Goal: Task Accomplishment & Management: Manage account settings

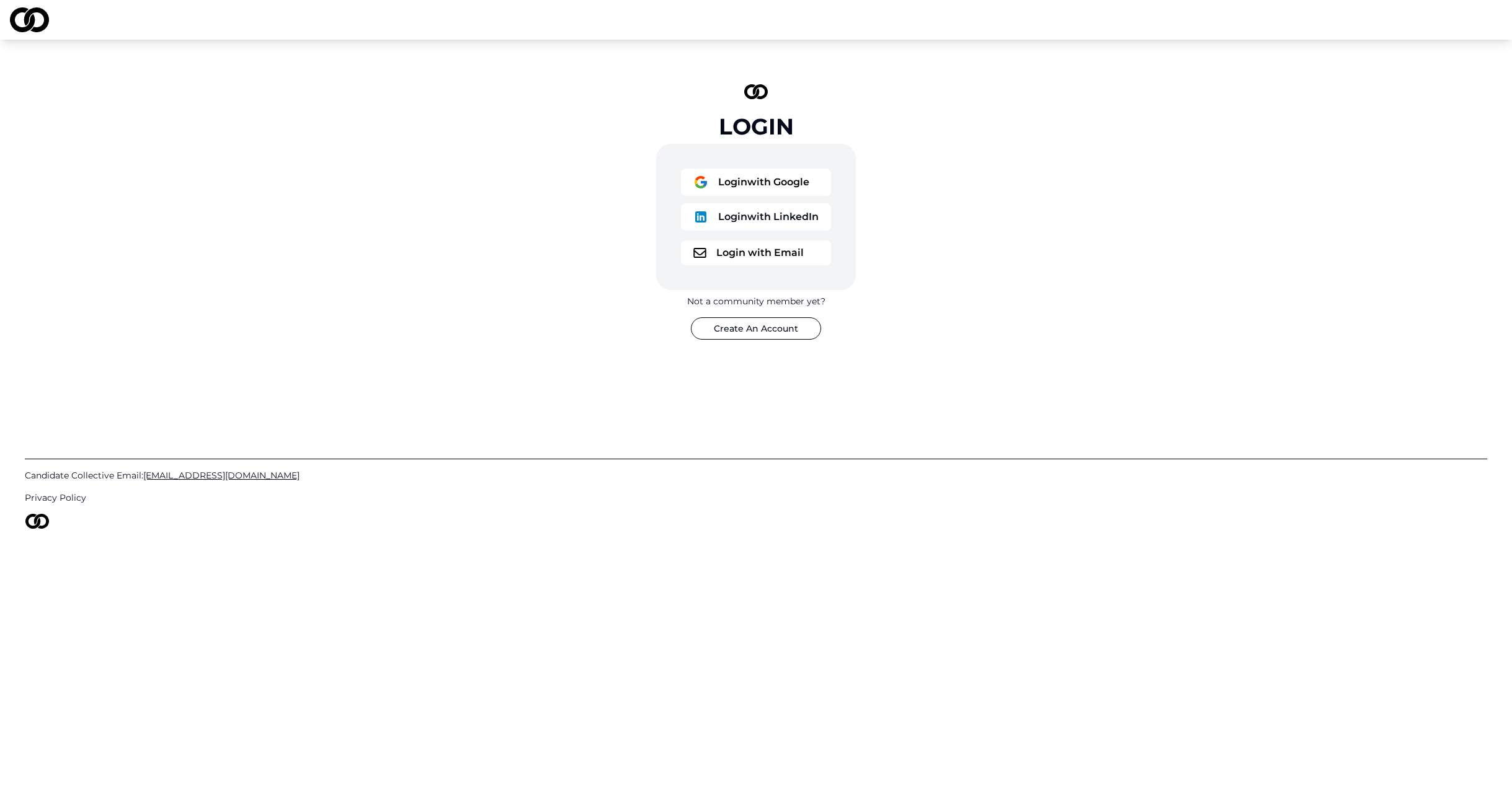
click at [749, 255] on button "Login with Email" at bounding box center [756, 252] width 150 height 25
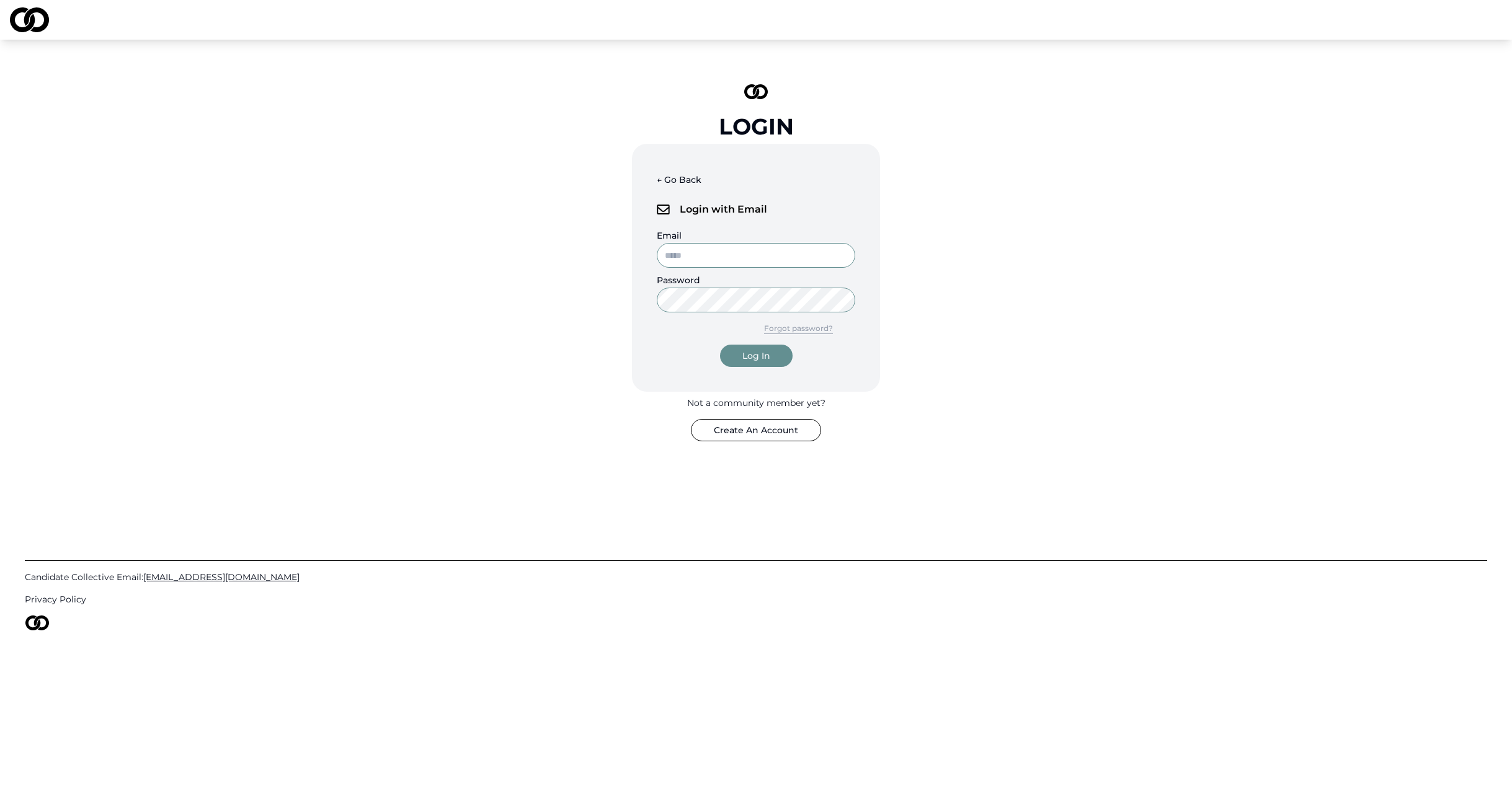
type input "**********"
click at [750, 262] on input "**********" at bounding box center [755, 255] width 198 height 25
click at [758, 362] on div "Log In" at bounding box center [756, 356] width 28 height 13
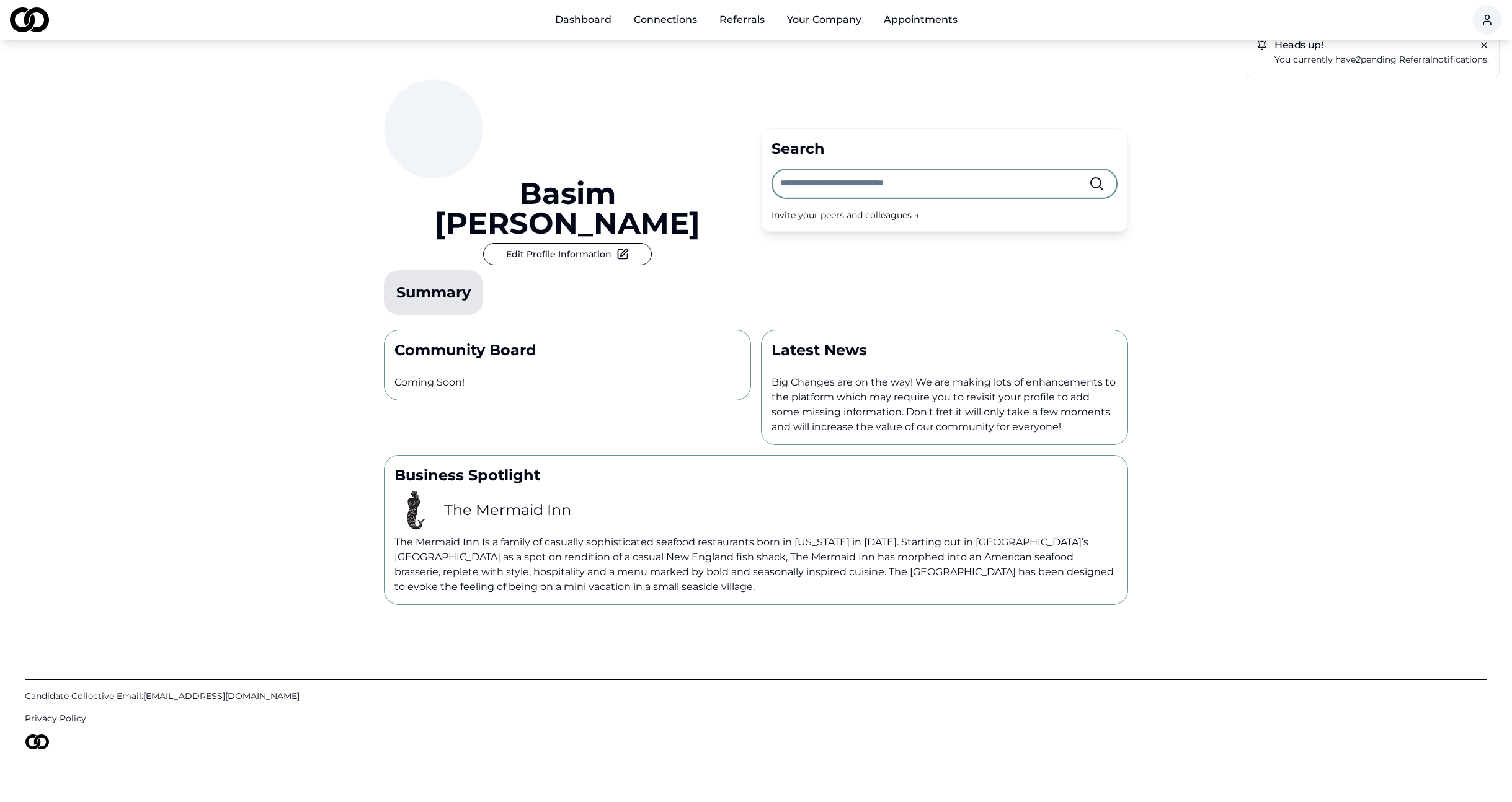
click at [584, 18] on link "Dashboard" at bounding box center [583, 19] width 76 height 25
click at [1486, 21] on html "Dashboard Connections Referrals Your Company Appointments Heads up! You current…" at bounding box center [756, 401] width 1512 height 802
click at [1449, 89] on div "Edit Profile" at bounding box center [1486, 85] width 169 height 20
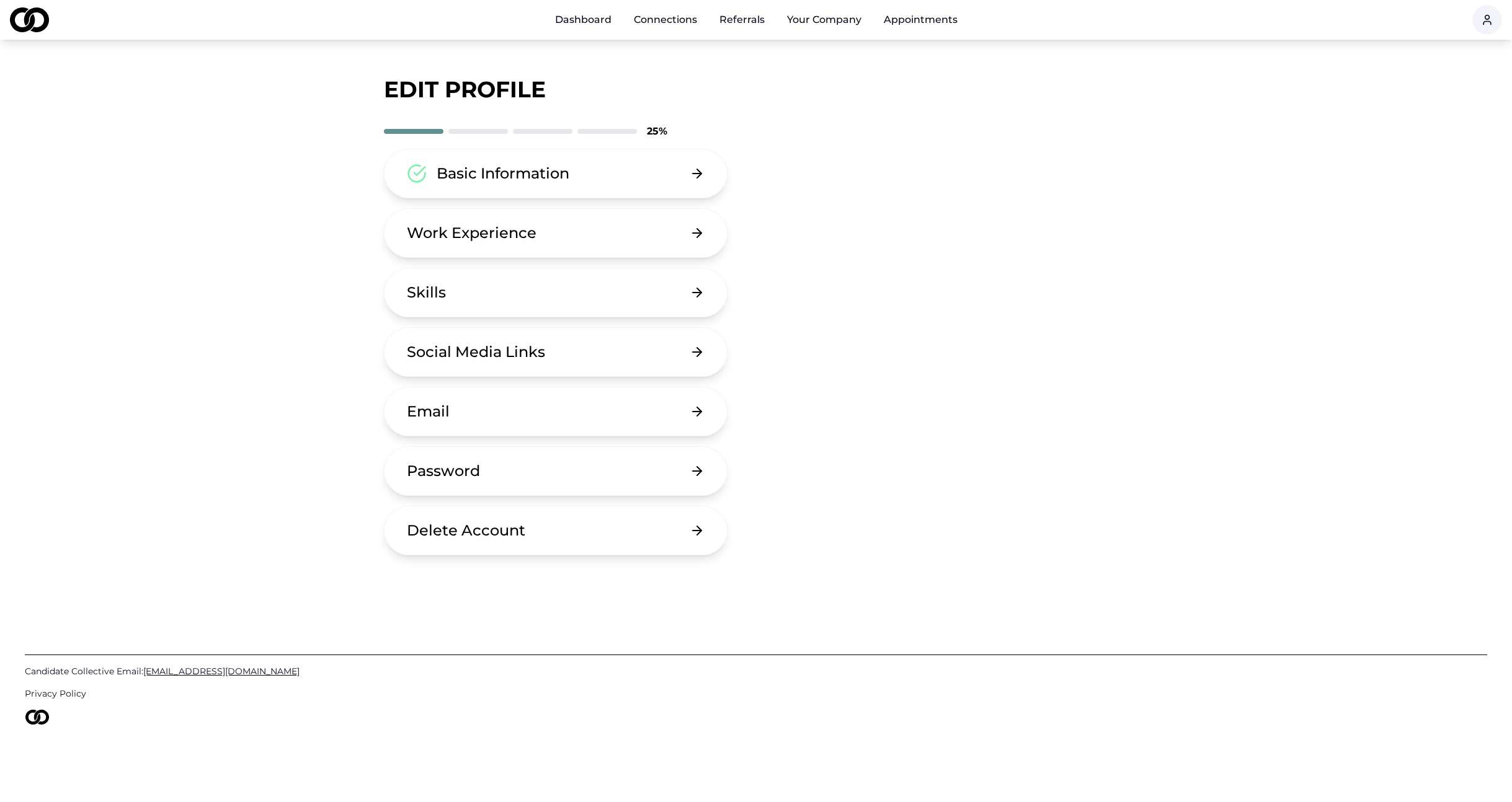
click at [548, 193] on button "Basic Information" at bounding box center [555, 174] width 343 height 49
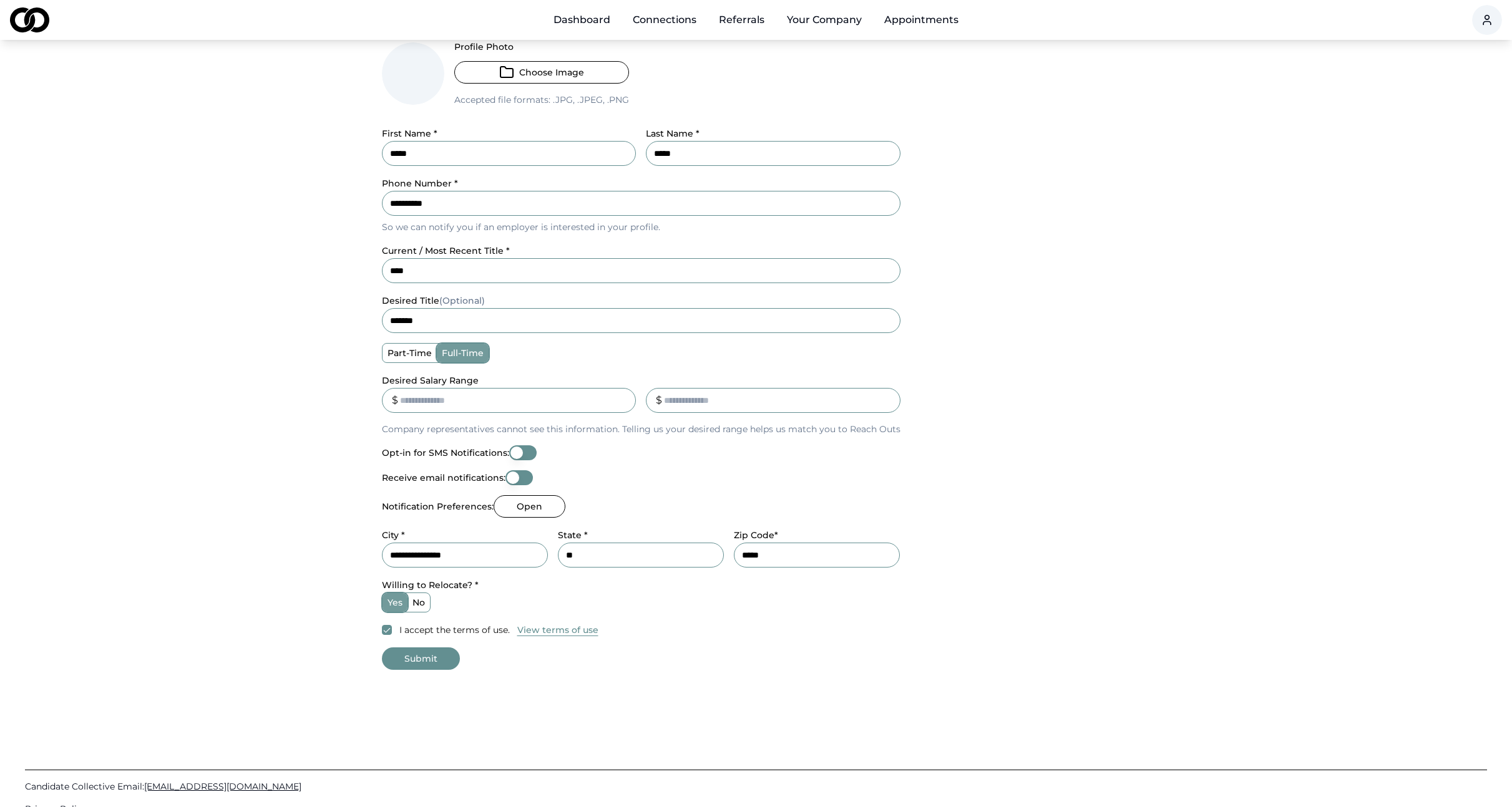
scroll to position [154, 0]
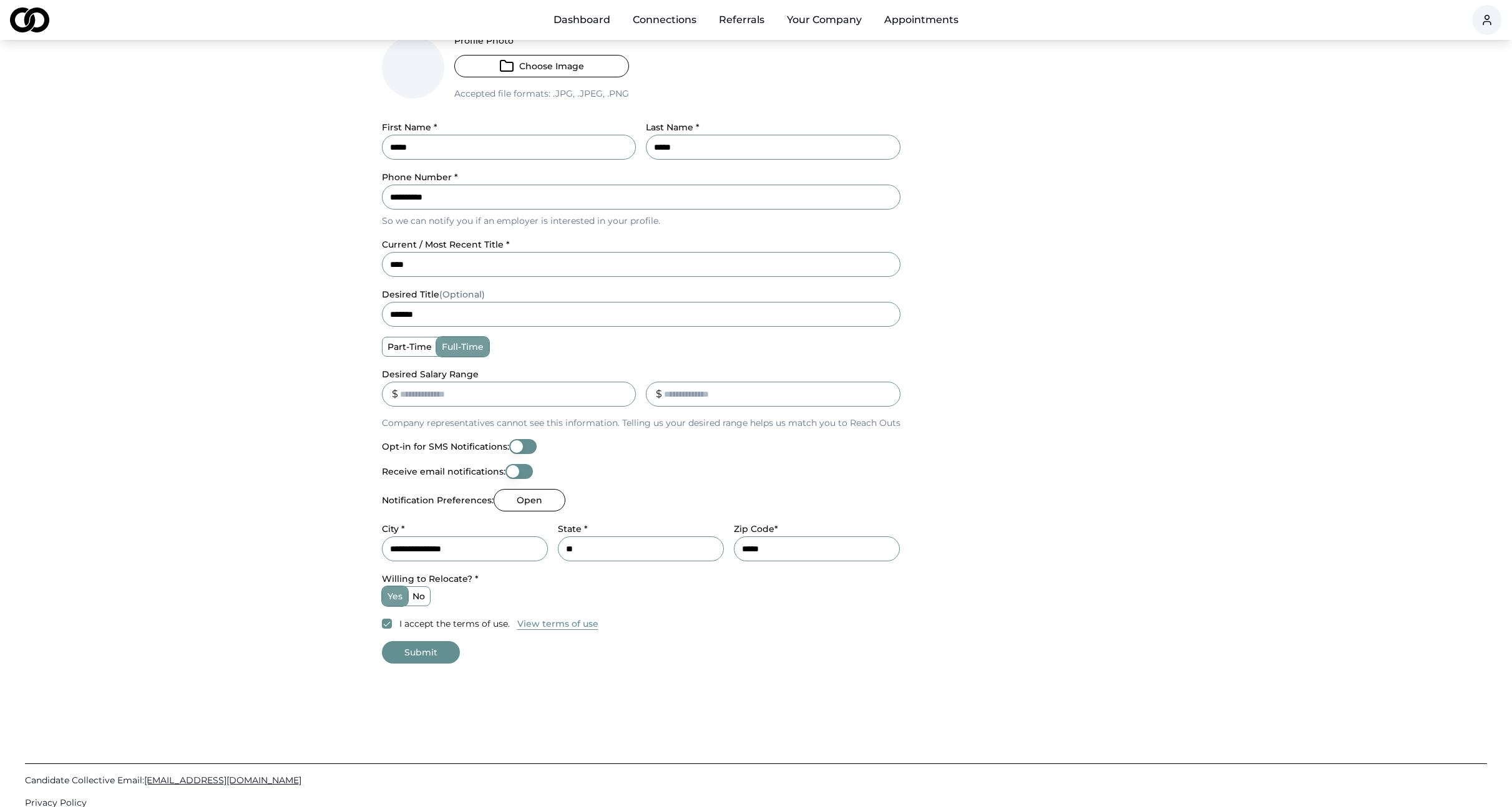
click at [476, 387] on input "*****" at bounding box center [509, 393] width 255 height 25
type input "******"
click at [427, 655] on button "Submit" at bounding box center [420, 652] width 78 height 22
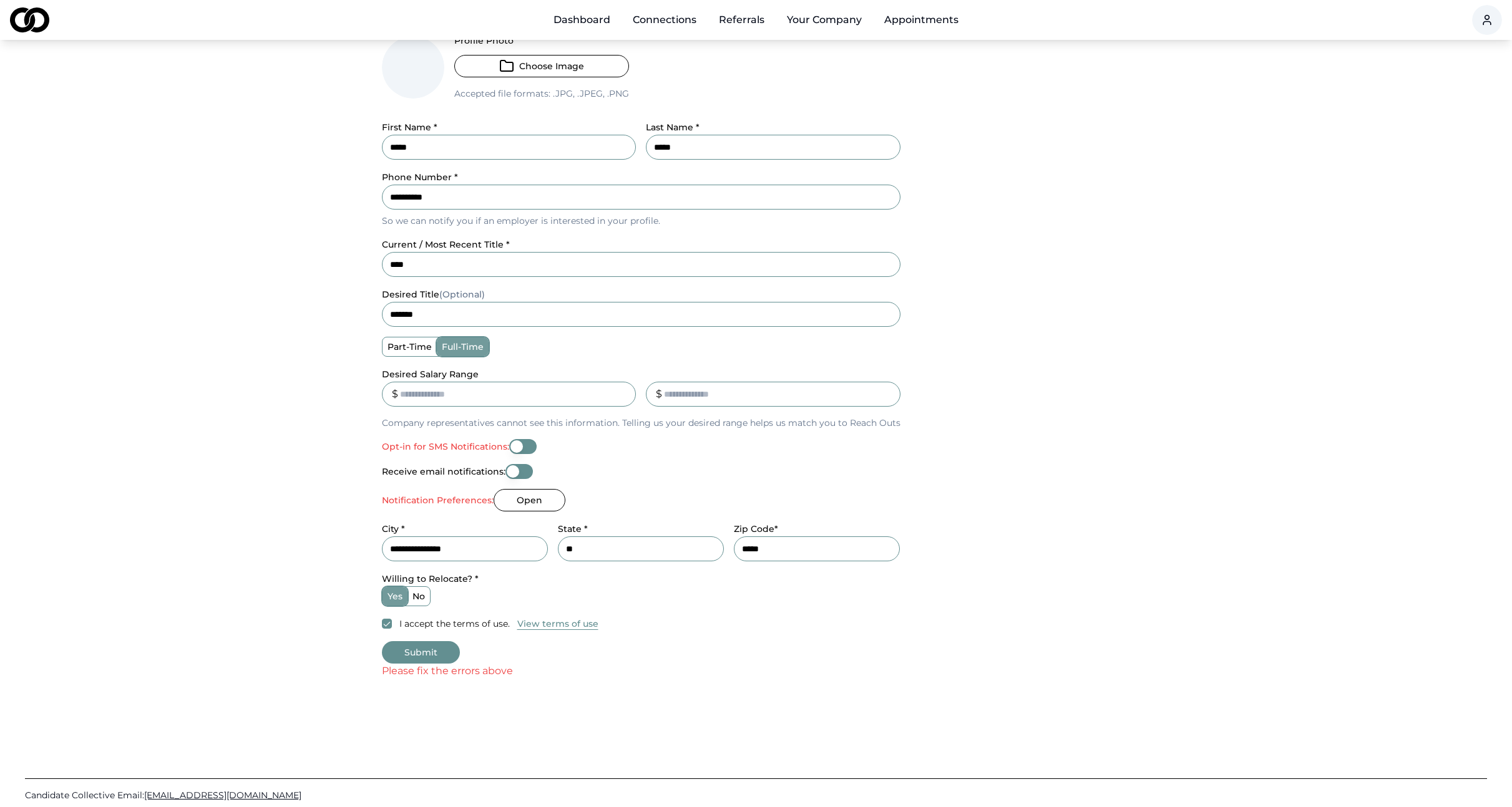
click at [525, 446] on button "Opt-in for SMS Notifications:" at bounding box center [523, 446] width 27 height 15
click at [441, 649] on button "Submit" at bounding box center [420, 652] width 78 height 22
drag, startPoint x: 415, startPoint y: 688, endPoint x: 421, endPoint y: 664, distance: 24.7
click at [415, 654] on html "**********" at bounding box center [756, 249] width 1512 height 807
click at [546, 500] on button "Open" at bounding box center [530, 500] width 72 height 22
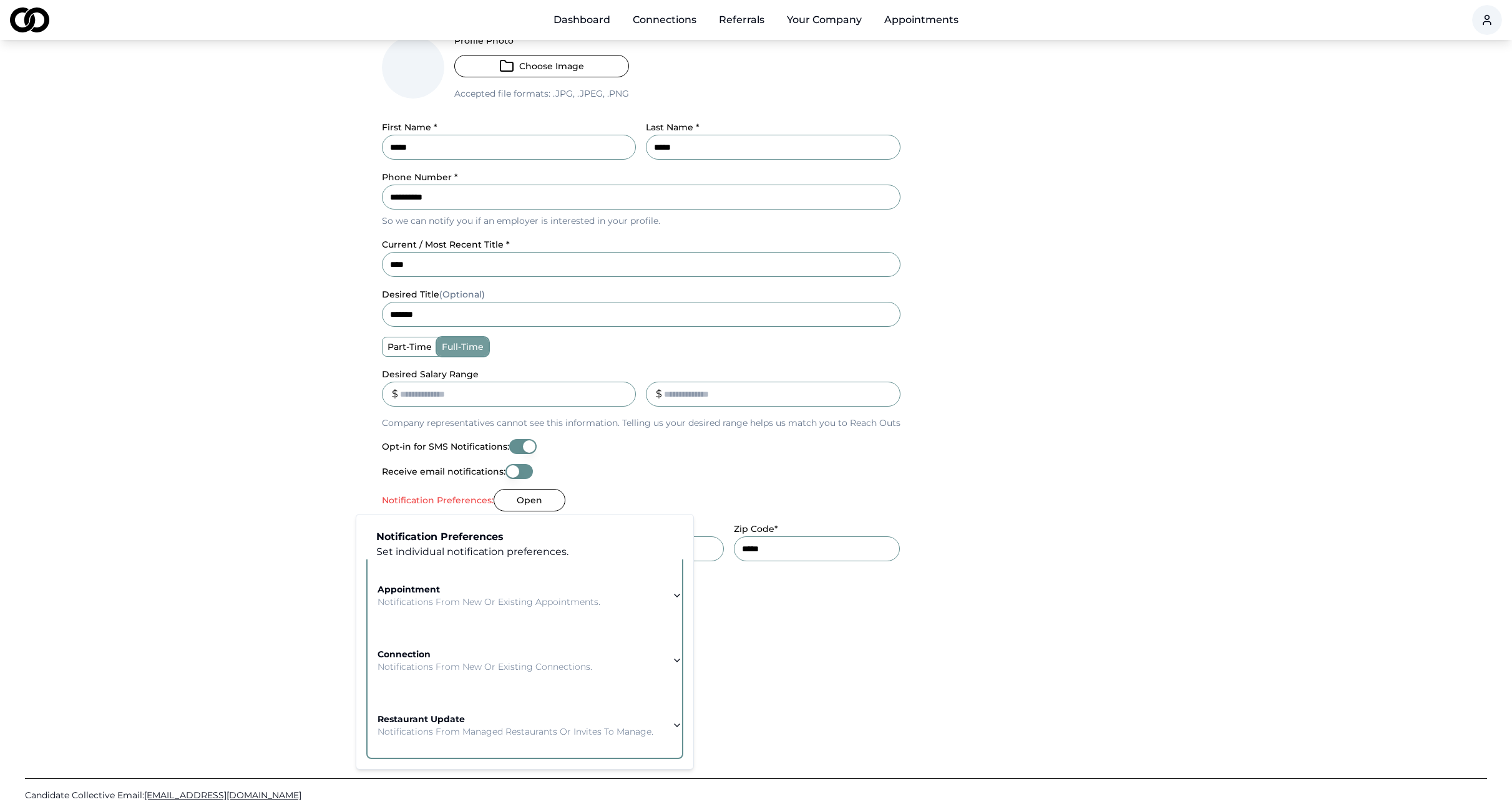
scroll to position [184, 0]
click at [673, 591] on icon "button" at bounding box center [677, 595] width 10 height 10
click at [802, 619] on div "I accept the terms of use. View terms of use" at bounding box center [641, 623] width 519 height 15
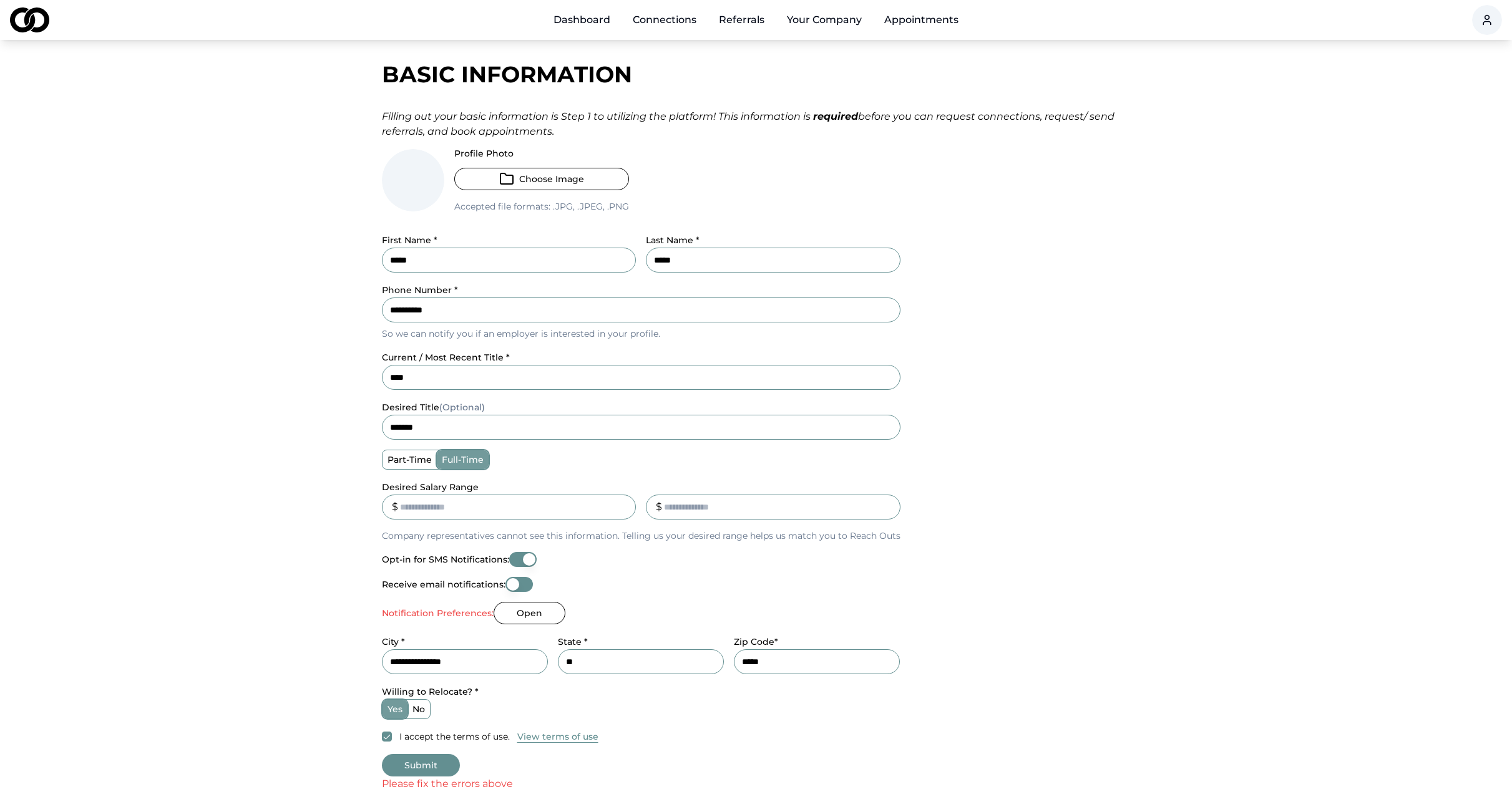
scroll to position [43, 0]
click at [511, 553] on button "Opt-in for SMS Notifications:" at bounding box center [523, 557] width 27 height 15
click at [426, 759] on button "Submit" at bounding box center [420, 763] width 78 height 22
click at [418, 759] on button "Submit" at bounding box center [420, 763] width 78 height 22
click at [578, 26] on li "Dashboard" at bounding box center [582, 19] width 77 height 25
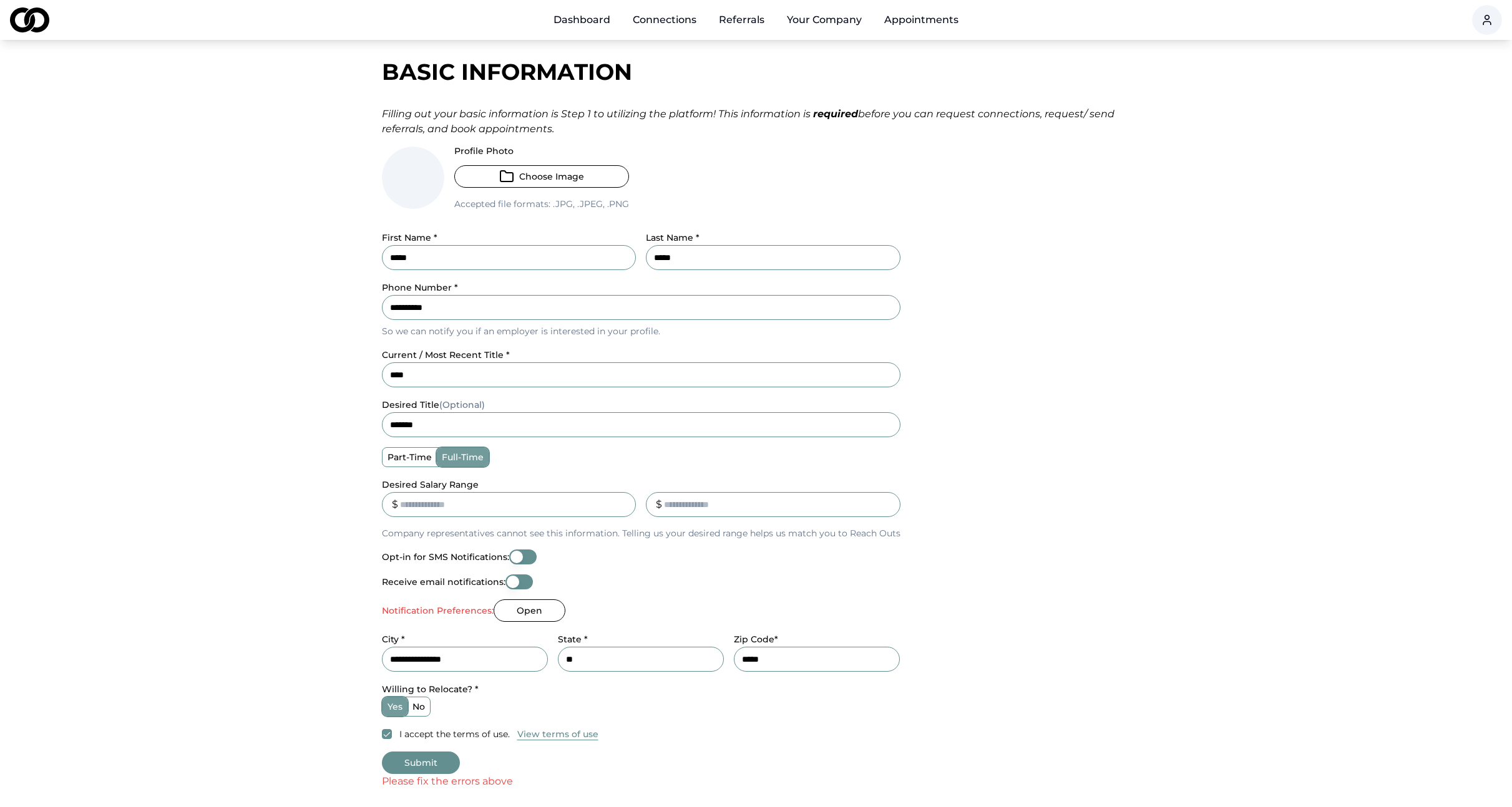
click at [585, 17] on link "Dashboard" at bounding box center [582, 19] width 77 height 25
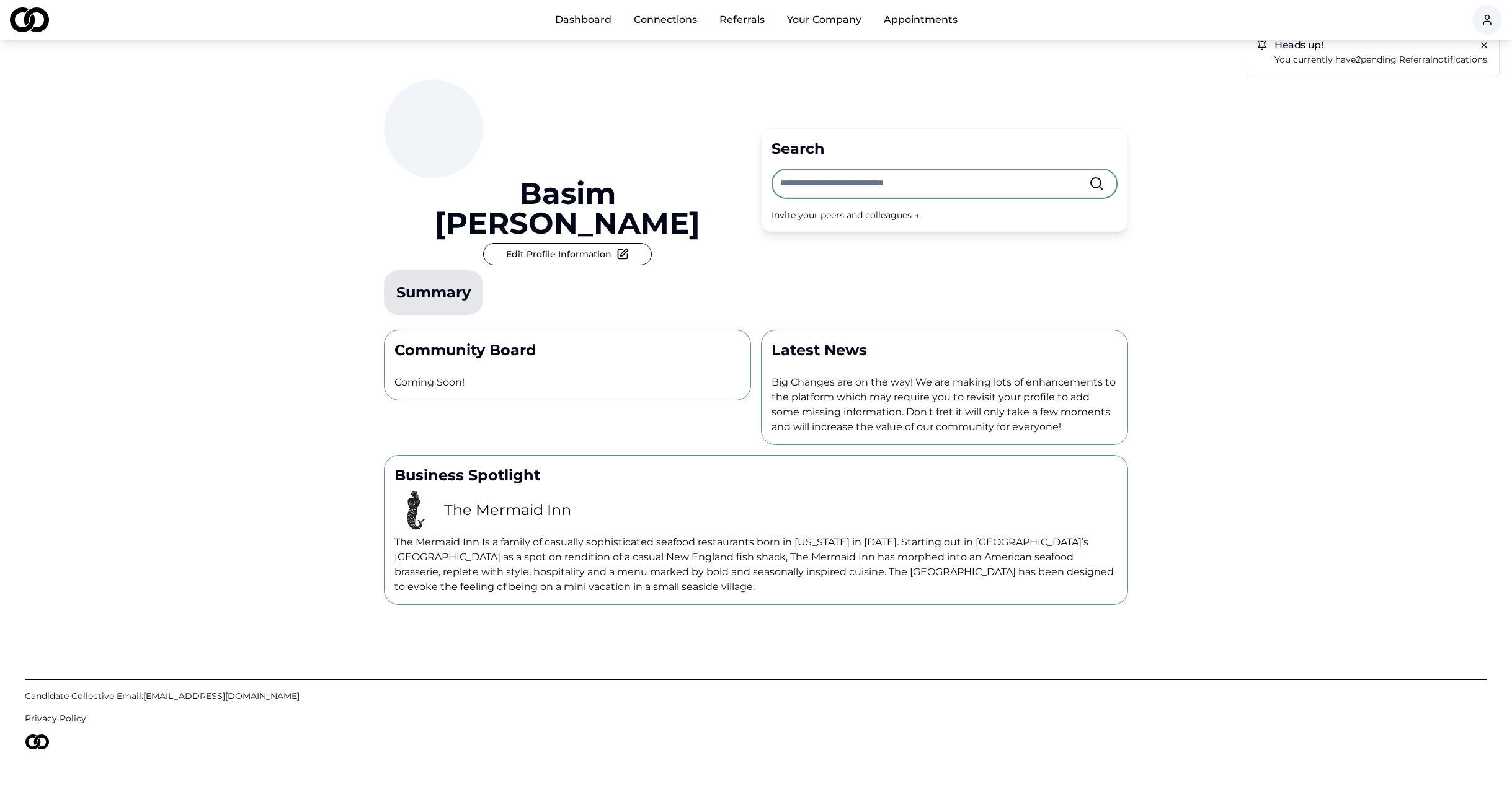
click at [1487, 21] on html "Dashboard Connections Referrals Your Company Appointments Heads up! You current…" at bounding box center [756, 401] width 1512 height 802
click at [1440, 85] on div "Edit Profile" at bounding box center [1486, 85] width 169 height 20
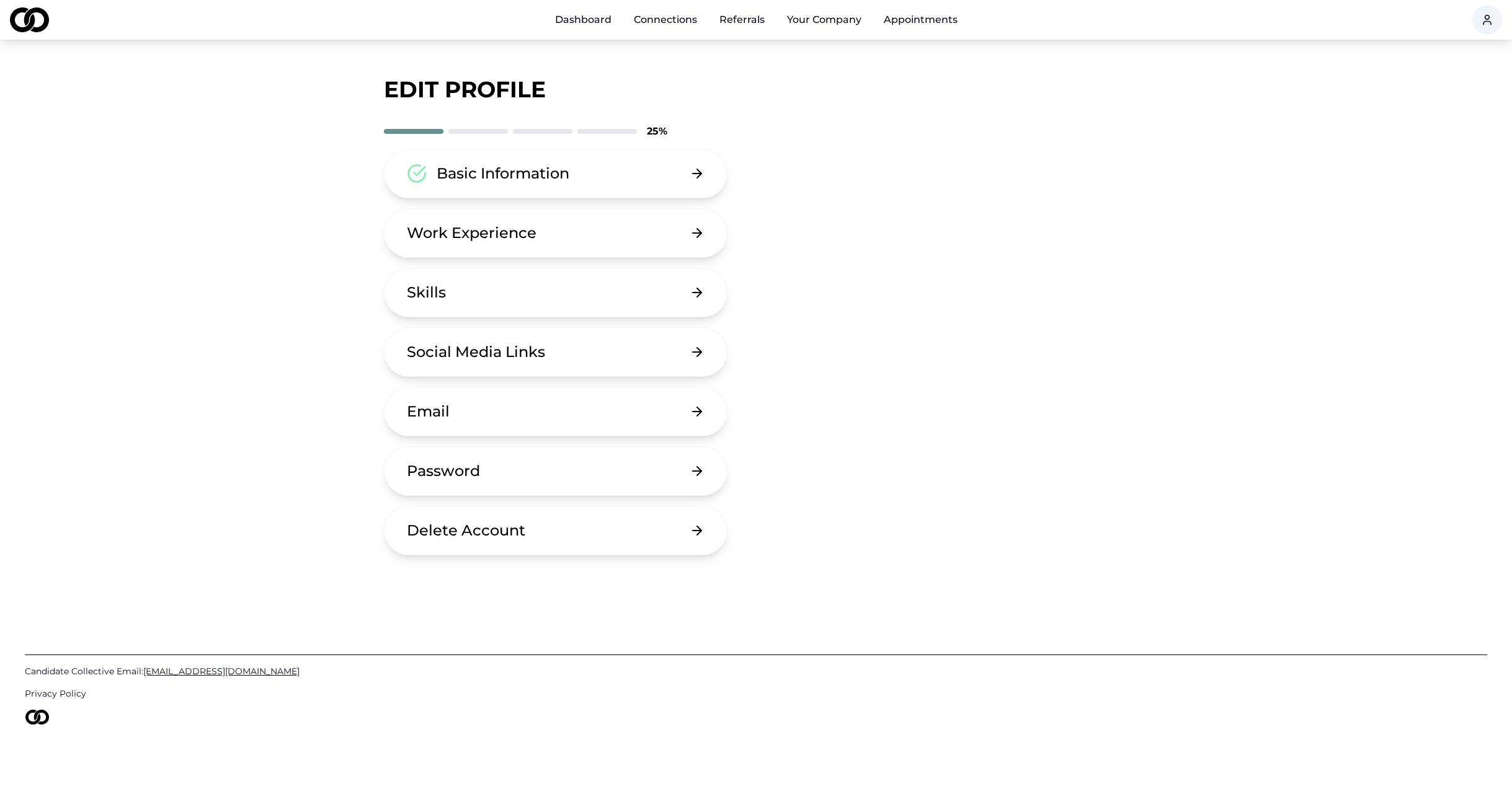
click at [572, 186] on button "Basic Information" at bounding box center [555, 174] width 343 height 49
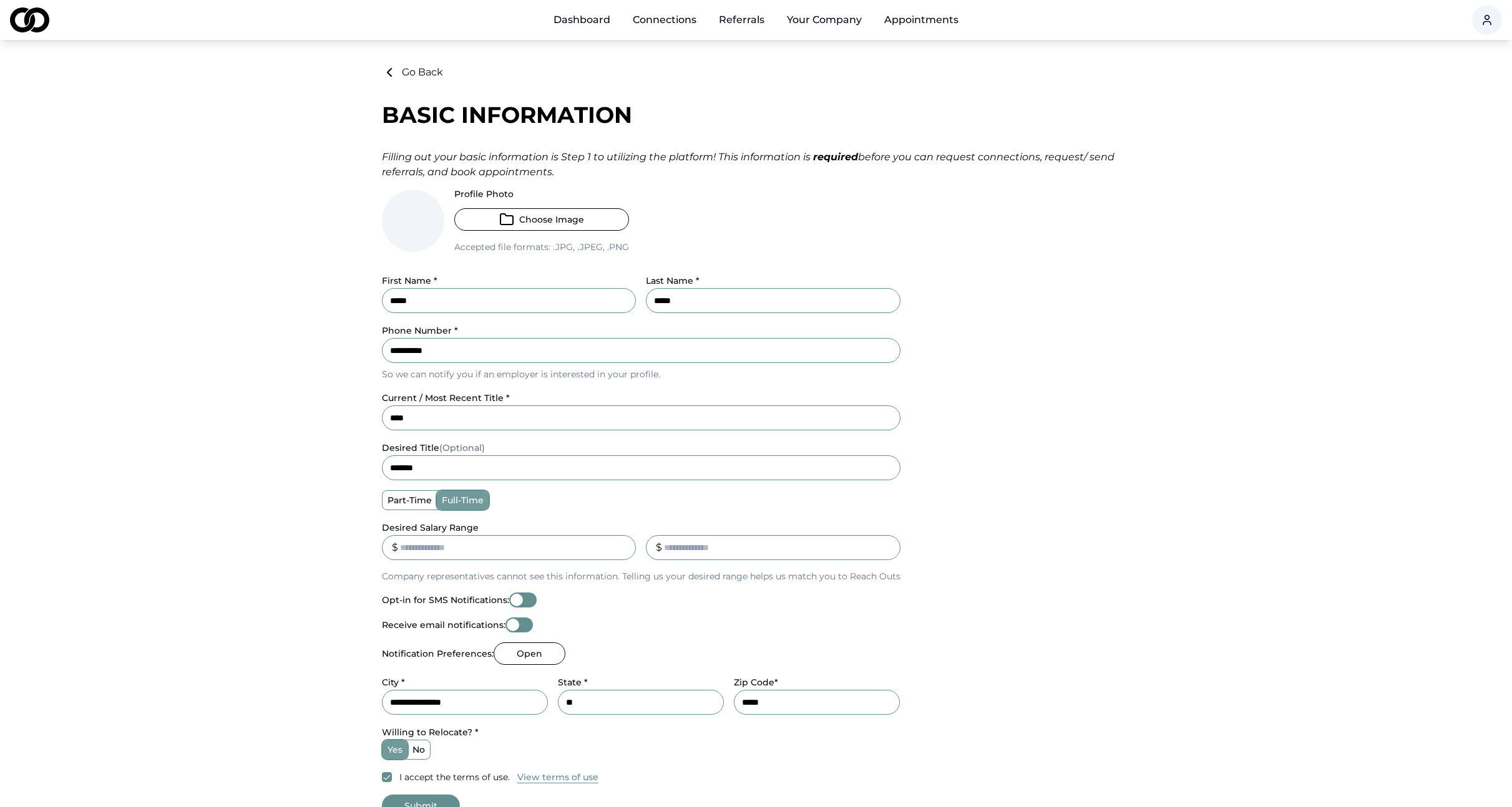
scroll to position [139, 0]
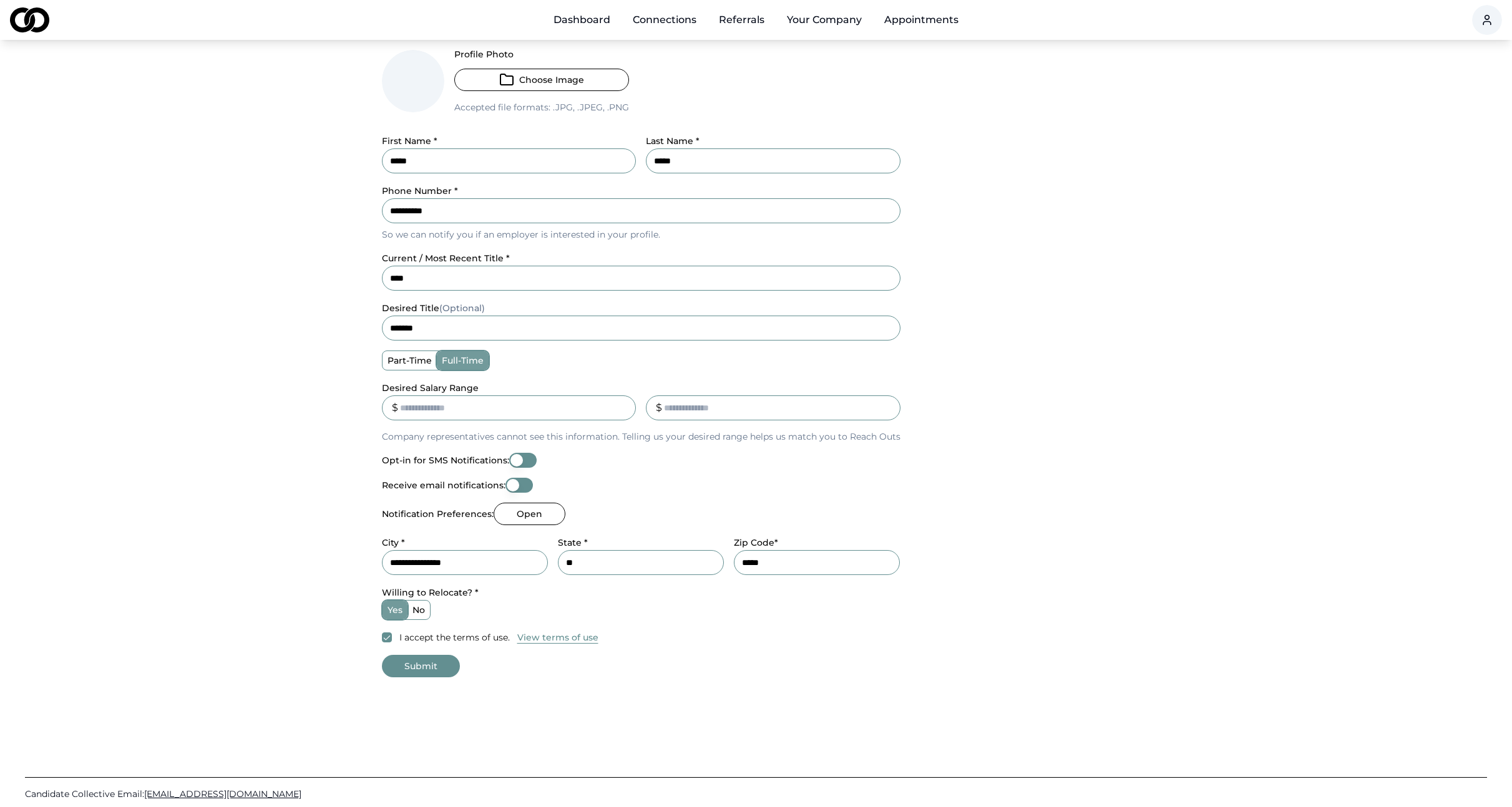
click at [427, 664] on button "Submit" at bounding box center [420, 666] width 78 height 22
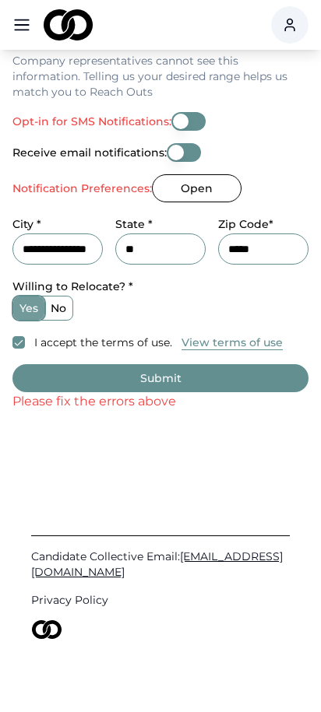
scroll to position [726, 0]
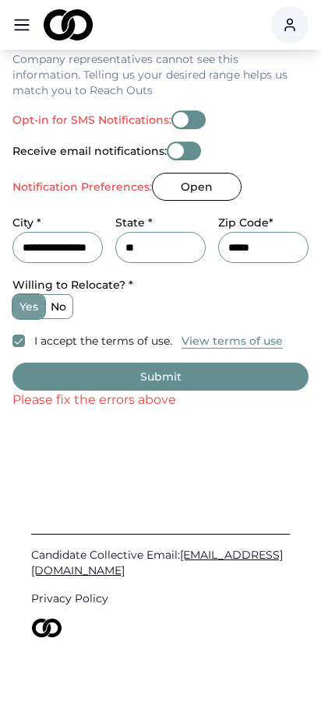
click at [181, 189] on button "Open" at bounding box center [197, 187] width 90 height 28
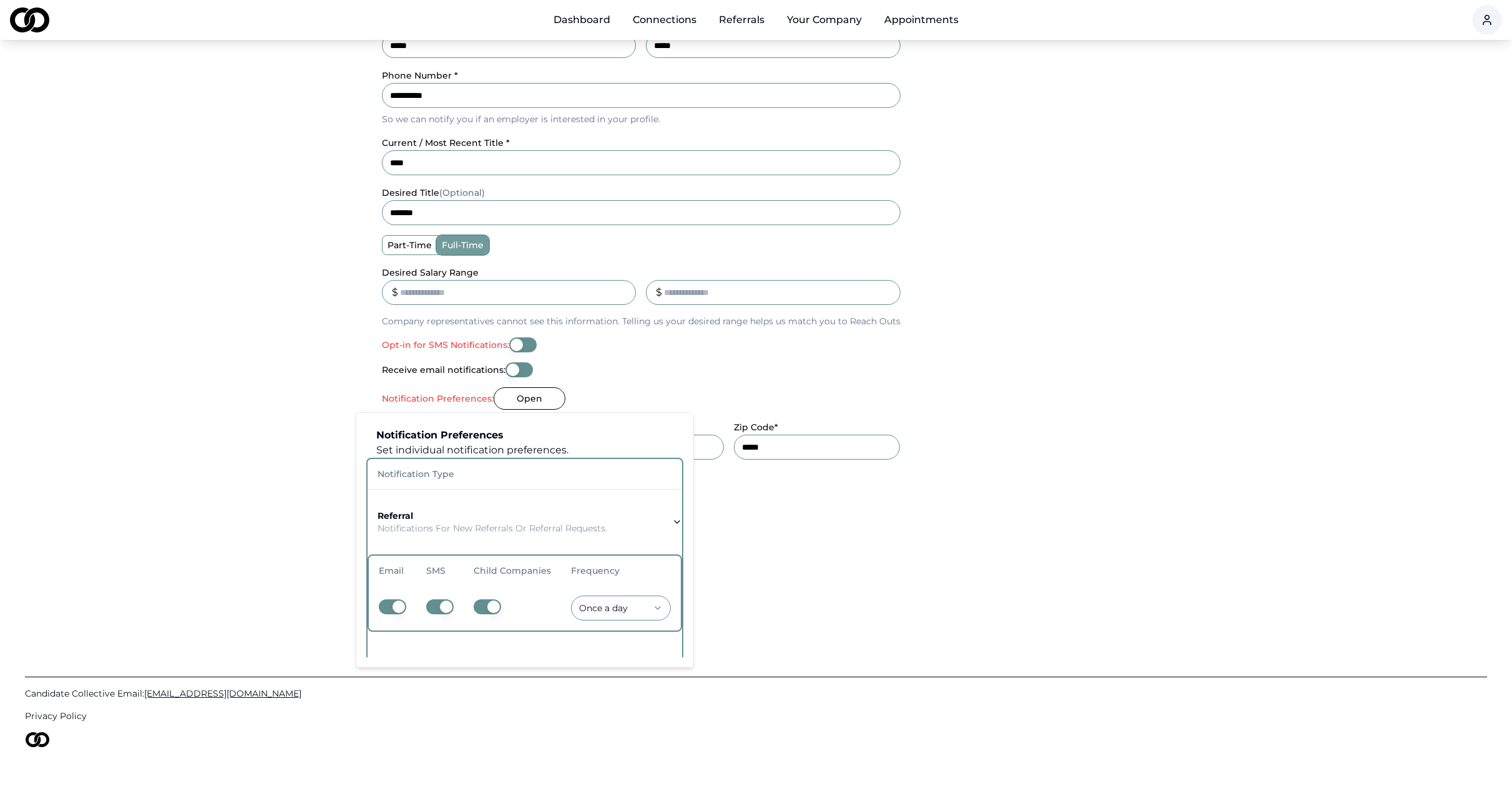
scroll to position [190, 0]
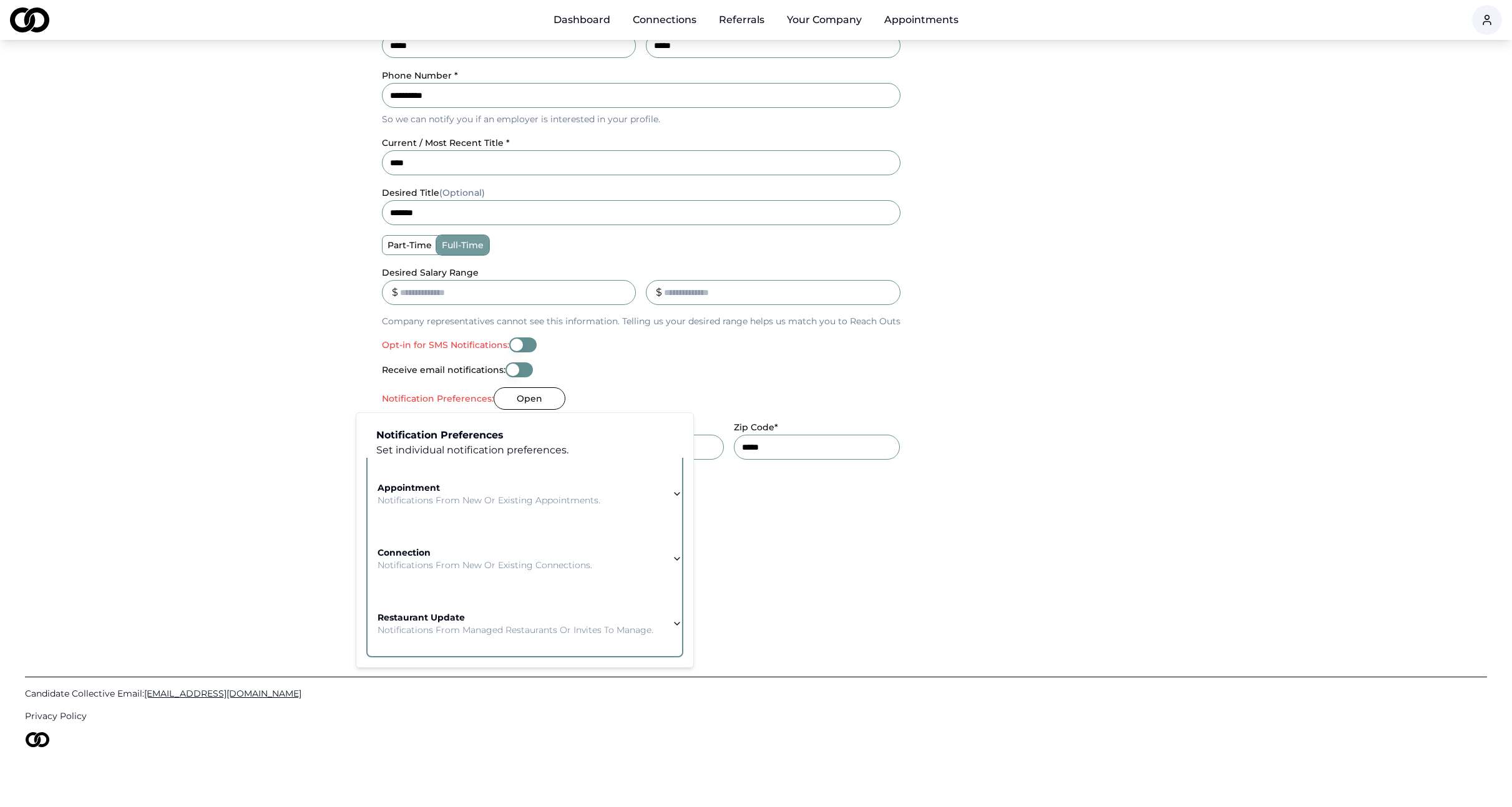
click at [679, 489] on icon "button" at bounding box center [677, 494] width 10 height 10
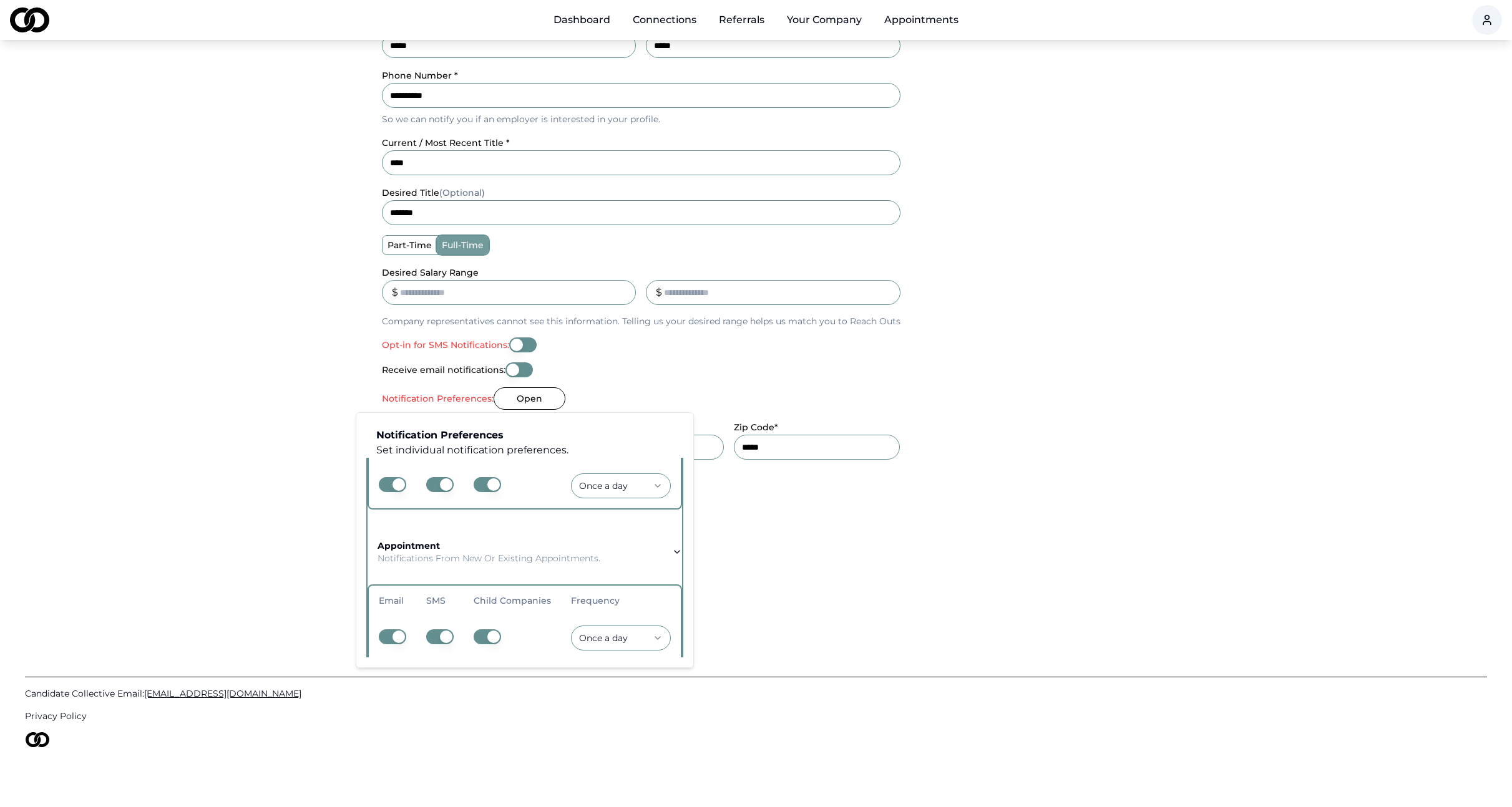
scroll to position [103, 0]
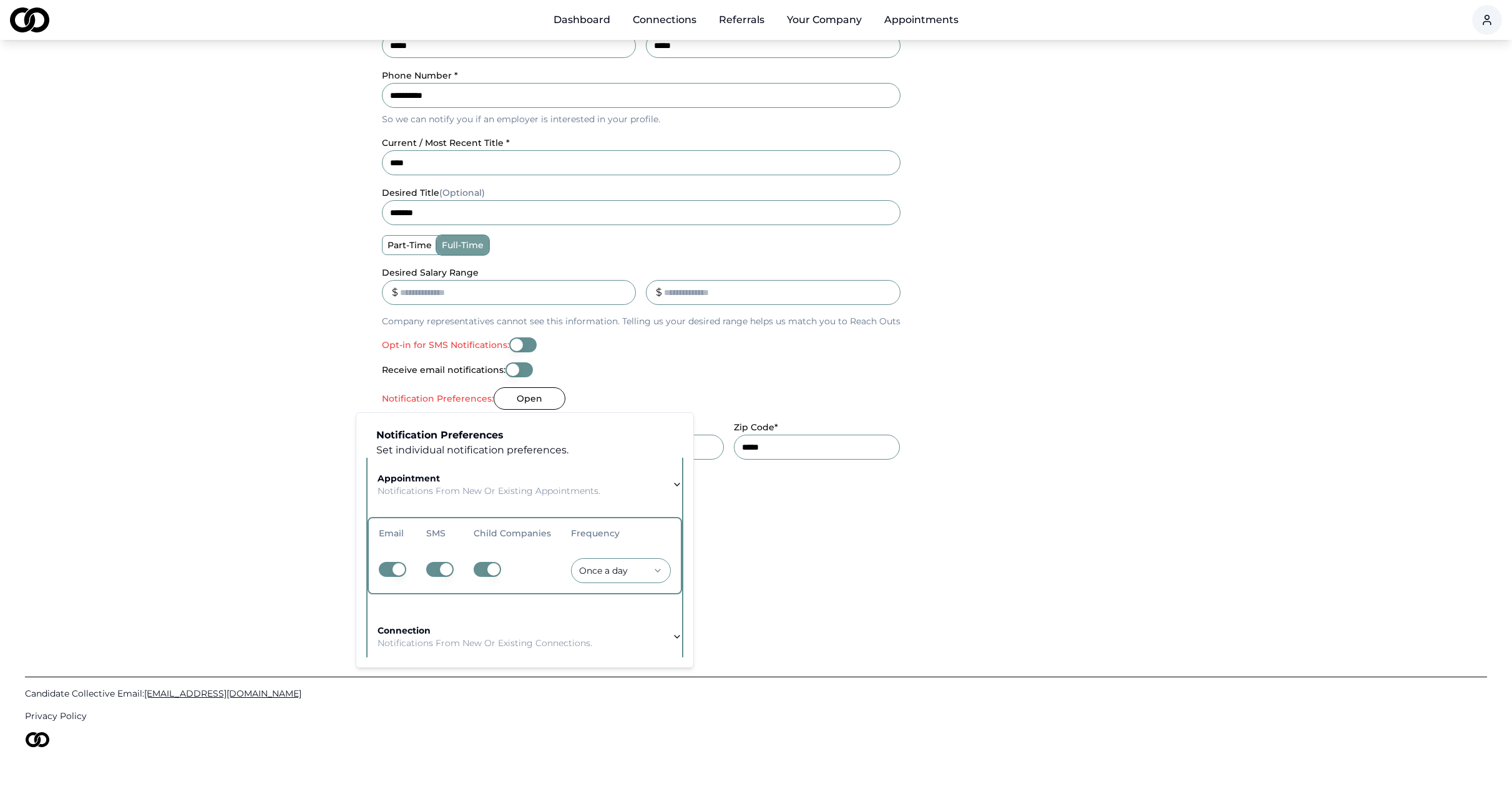
click at [629, 552] on html "**********" at bounding box center [756, 148] width 1512 height 807
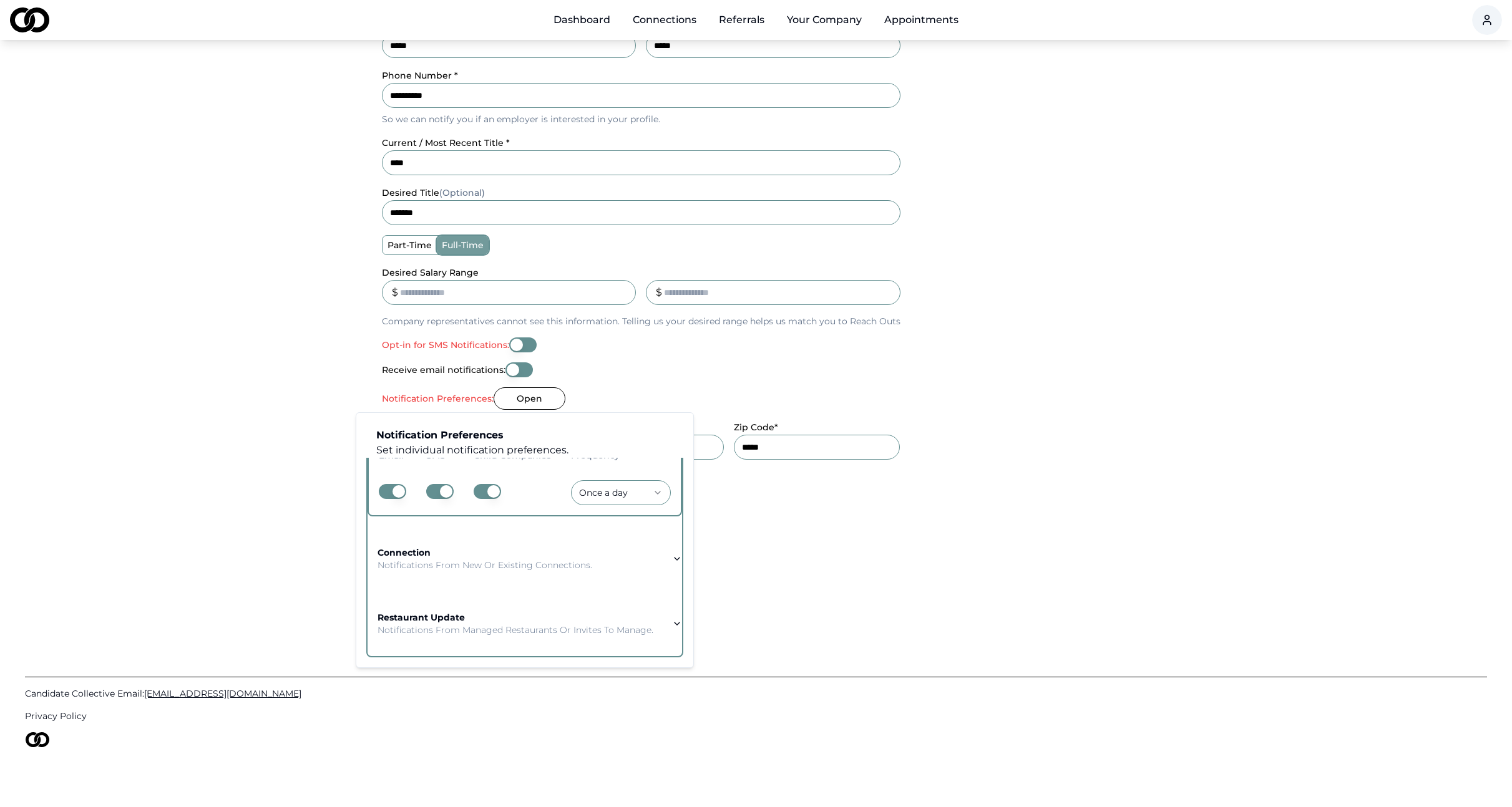
scroll to position [190, 0]
click at [673, 619] on icon "button" at bounding box center [677, 623] width 10 height 10
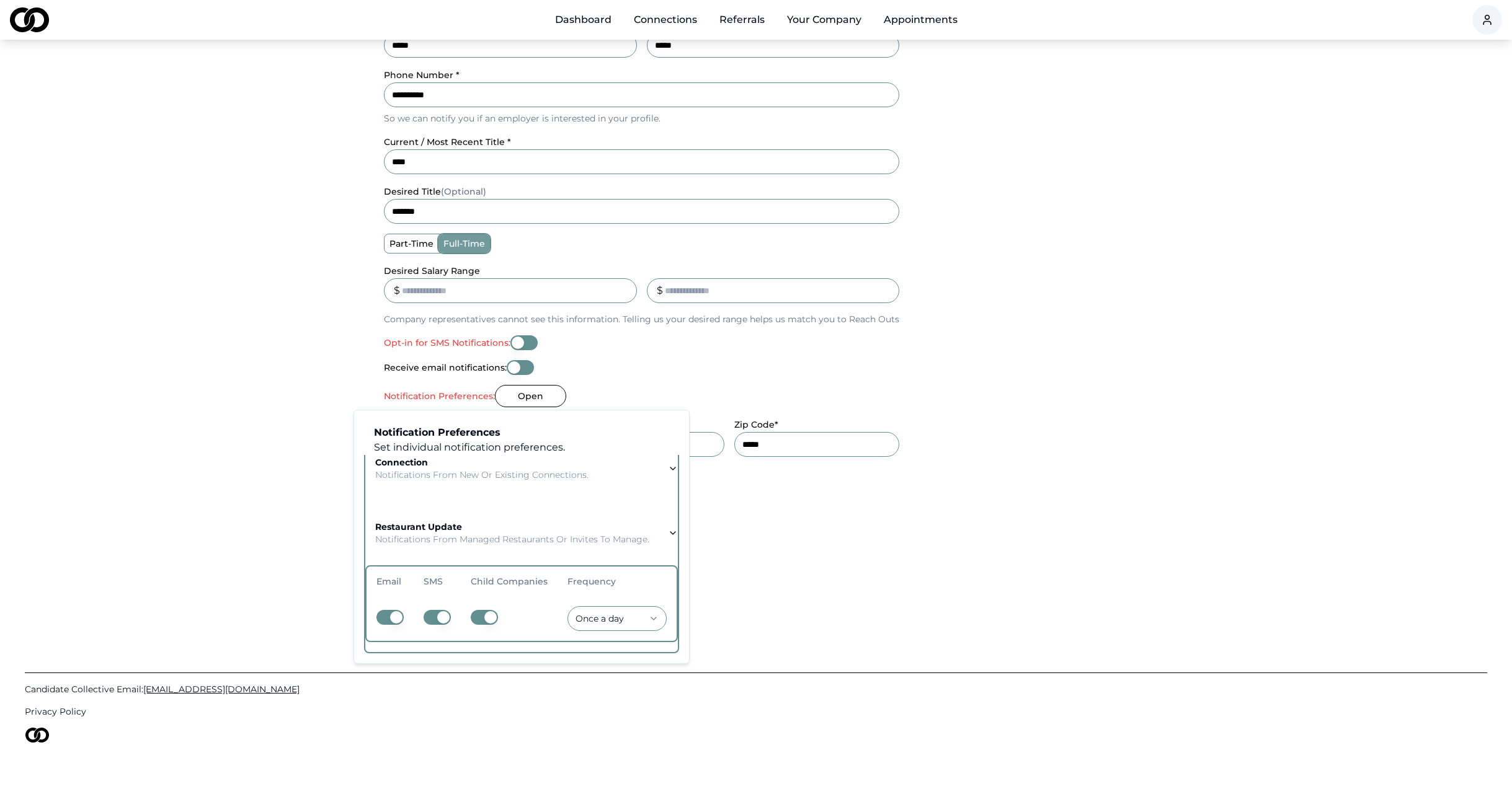
click at [629, 549] on html "**********" at bounding box center [756, 147] width 1512 height 802
click at [668, 528] on icon "button" at bounding box center [672, 533] width 10 height 10
click at [795, 521] on div "I accept the terms of use. View terms of use" at bounding box center [637, 518] width 515 height 15
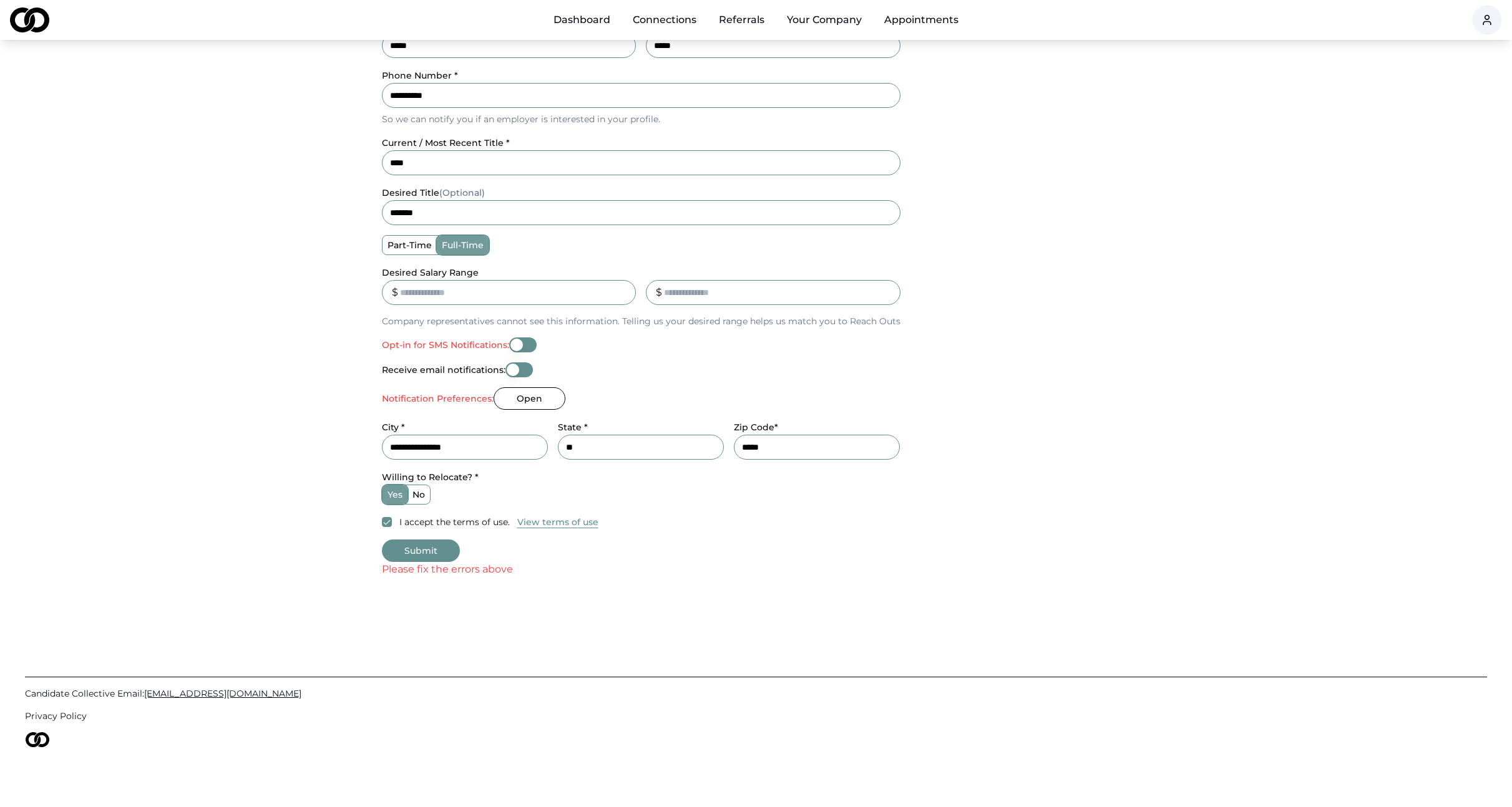
click at [410, 553] on button "Submit" at bounding box center [420, 551] width 78 height 22
click at [428, 546] on button "Submit" at bounding box center [420, 551] width 78 height 22
click at [383, 522] on button "I accept the terms of use." at bounding box center [386, 522] width 10 height 10
click at [386, 523] on button "I accept the terms of use. Please accept the terms of use." at bounding box center [386, 527] width 10 height 10
click at [420, 545] on button "Submit" at bounding box center [420, 551] width 78 height 22
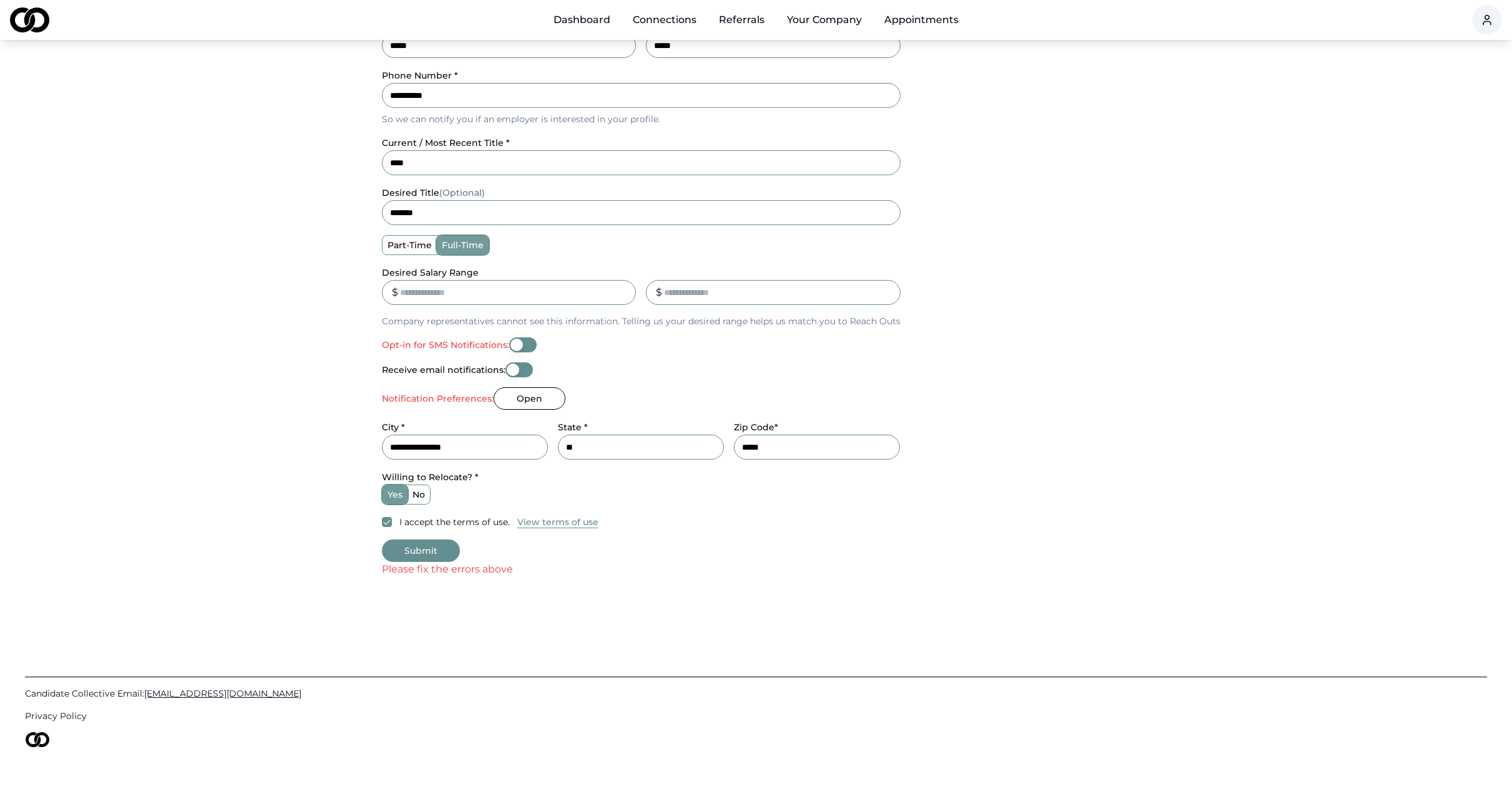
click at [528, 344] on button "Opt-in for SMS Notifications:" at bounding box center [523, 345] width 27 height 15
click at [438, 551] on button "Submit" at bounding box center [420, 551] width 78 height 22
click at [525, 409] on button "Open" at bounding box center [530, 398] width 72 height 22
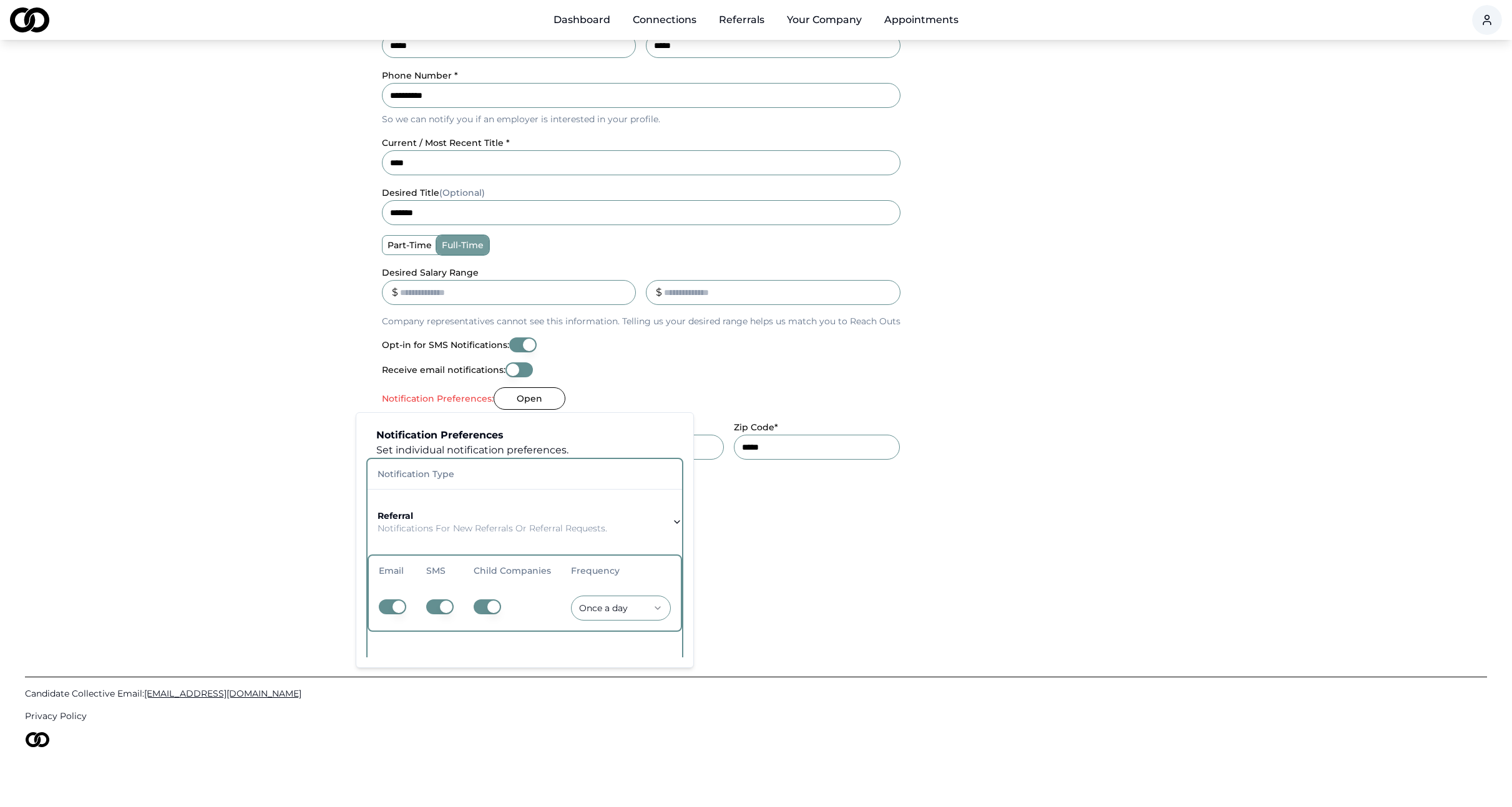
click at [524, 528] on p "Notifications for new referrals or referral requests." at bounding box center [492, 529] width 229 height 13
click at [503, 529] on p "Notifications for new referrals or referral requests." at bounding box center [492, 529] width 229 height 13
click at [680, 520] on icon "button" at bounding box center [677, 522] width 10 height 10
click at [675, 523] on icon "button" at bounding box center [677, 522] width 5 height 2
click at [675, 518] on icon "button" at bounding box center [677, 522] width 10 height 10
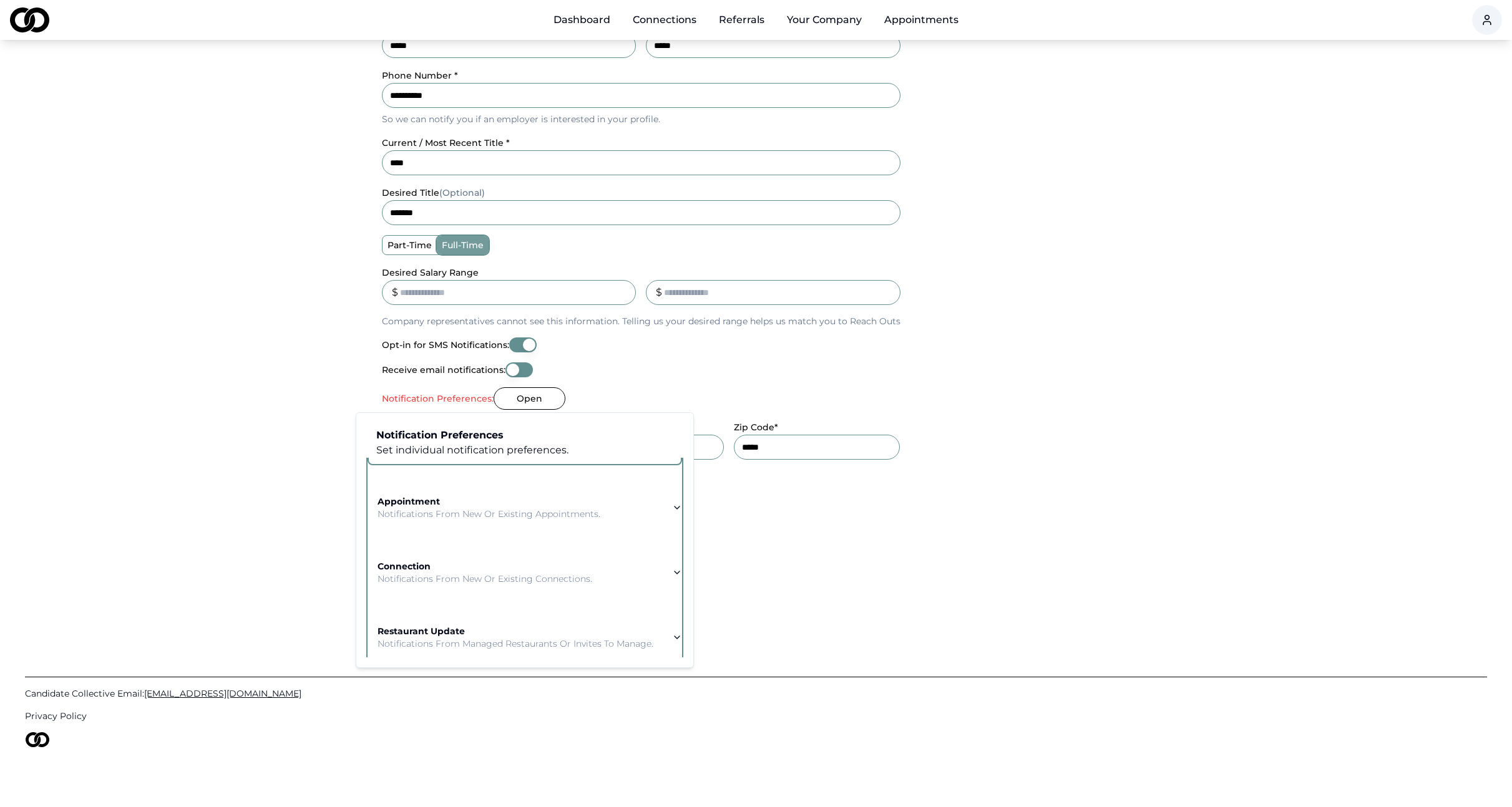
scroll to position [169, 0]
click at [471, 515] on p "Notifications from new or existing appointments." at bounding box center [489, 512] width 223 height 13
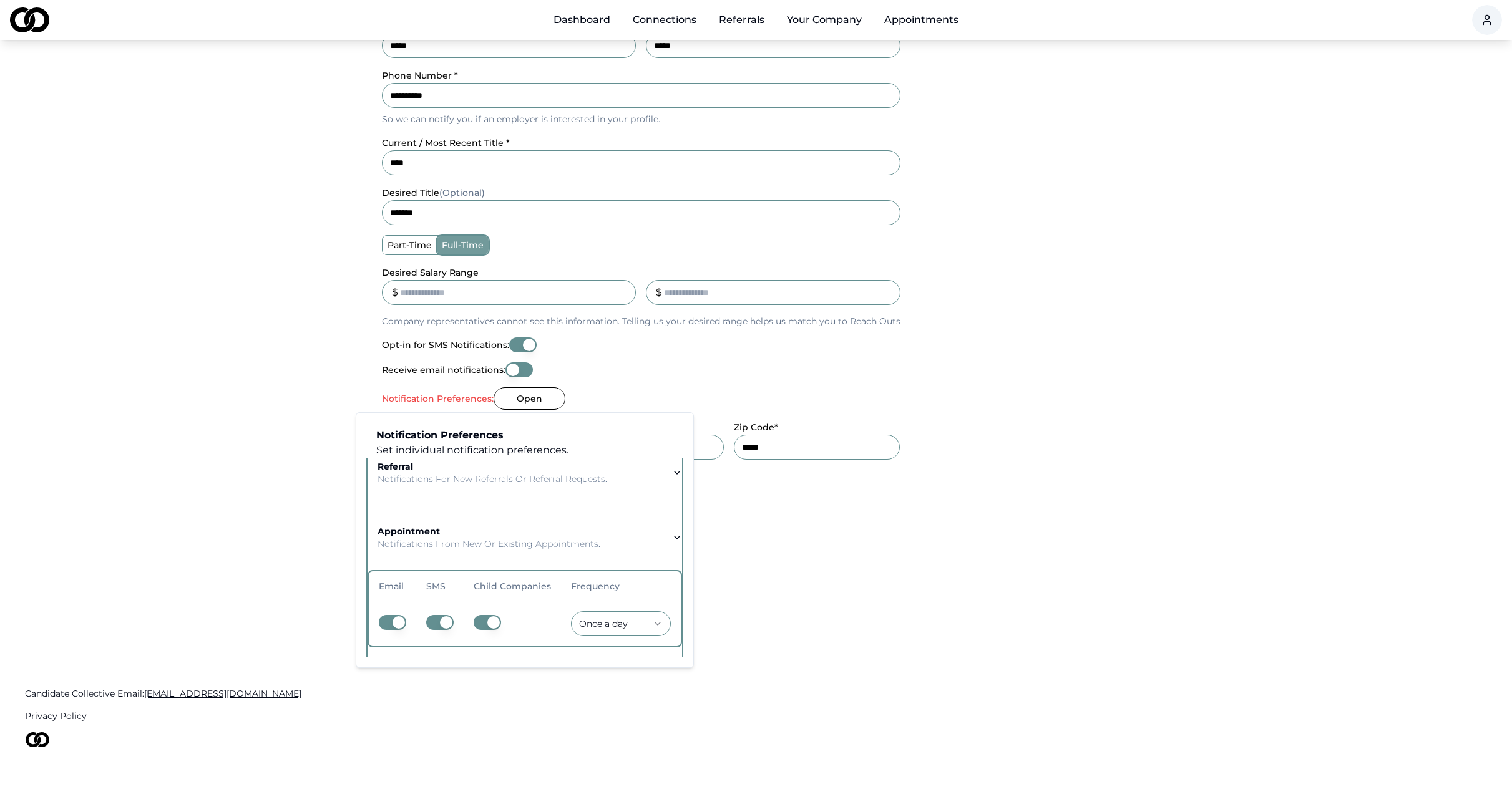
scroll to position [0, 0]
click at [498, 524] on p "Notifications for new referrals or referral requests." at bounding box center [492, 529] width 229 height 13
click at [379, 608] on button "button" at bounding box center [393, 607] width 27 height 15
drag, startPoint x: 427, startPoint y: 601, endPoint x: 435, endPoint y: 600, distance: 8.1
click at [427, 601] on td at bounding box center [439, 608] width 47 height 45
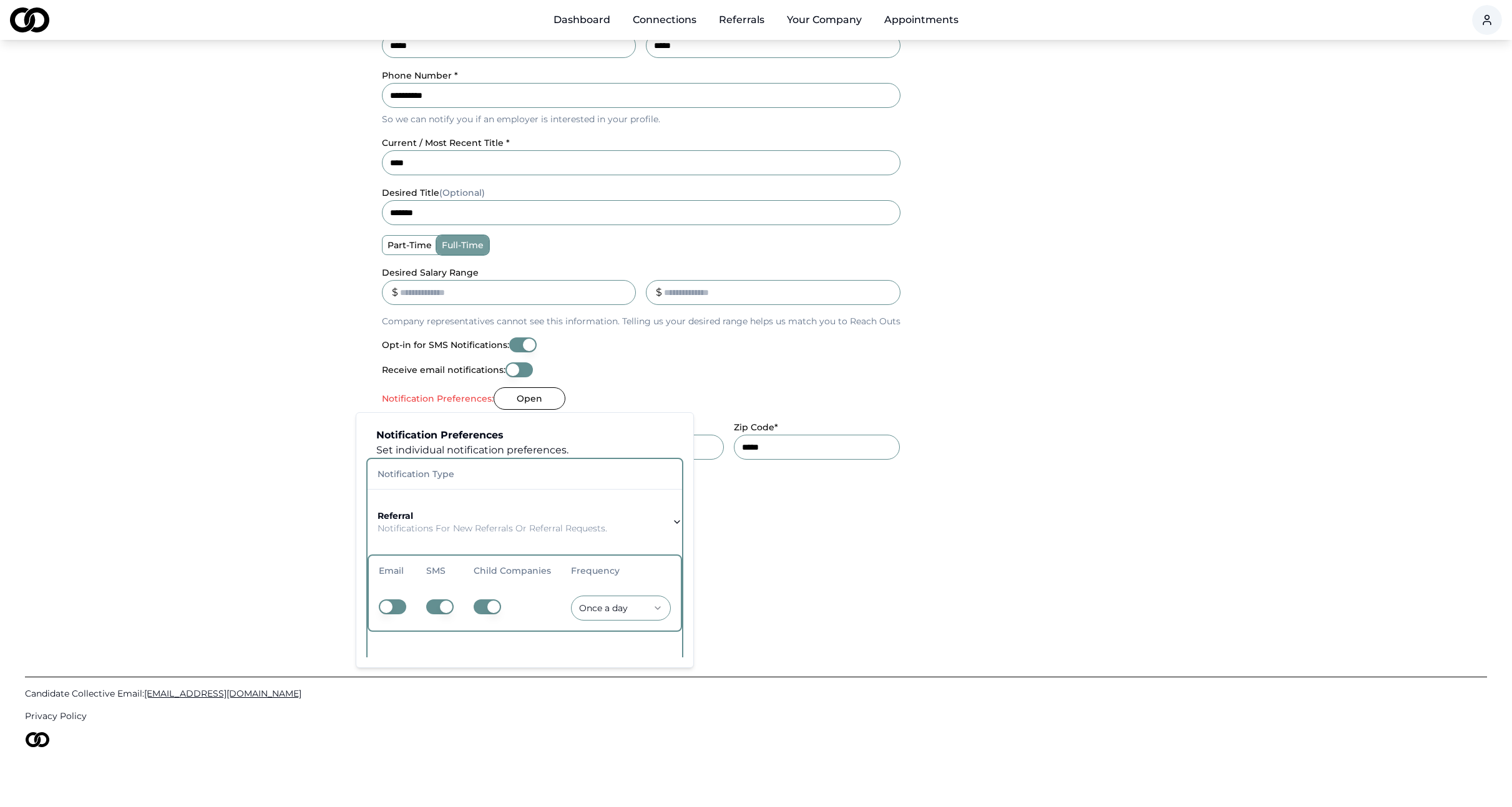
click at [441, 603] on button "button" at bounding box center [440, 607] width 27 height 15
click at [472, 606] on td at bounding box center [511, 608] width 97 height 45
click at [479, 606] on button "button" at bounding box center [487, 607] width 27 height 15
click at [483, 607] on button "button" at bounding box center [487, 607] width 27 height 15
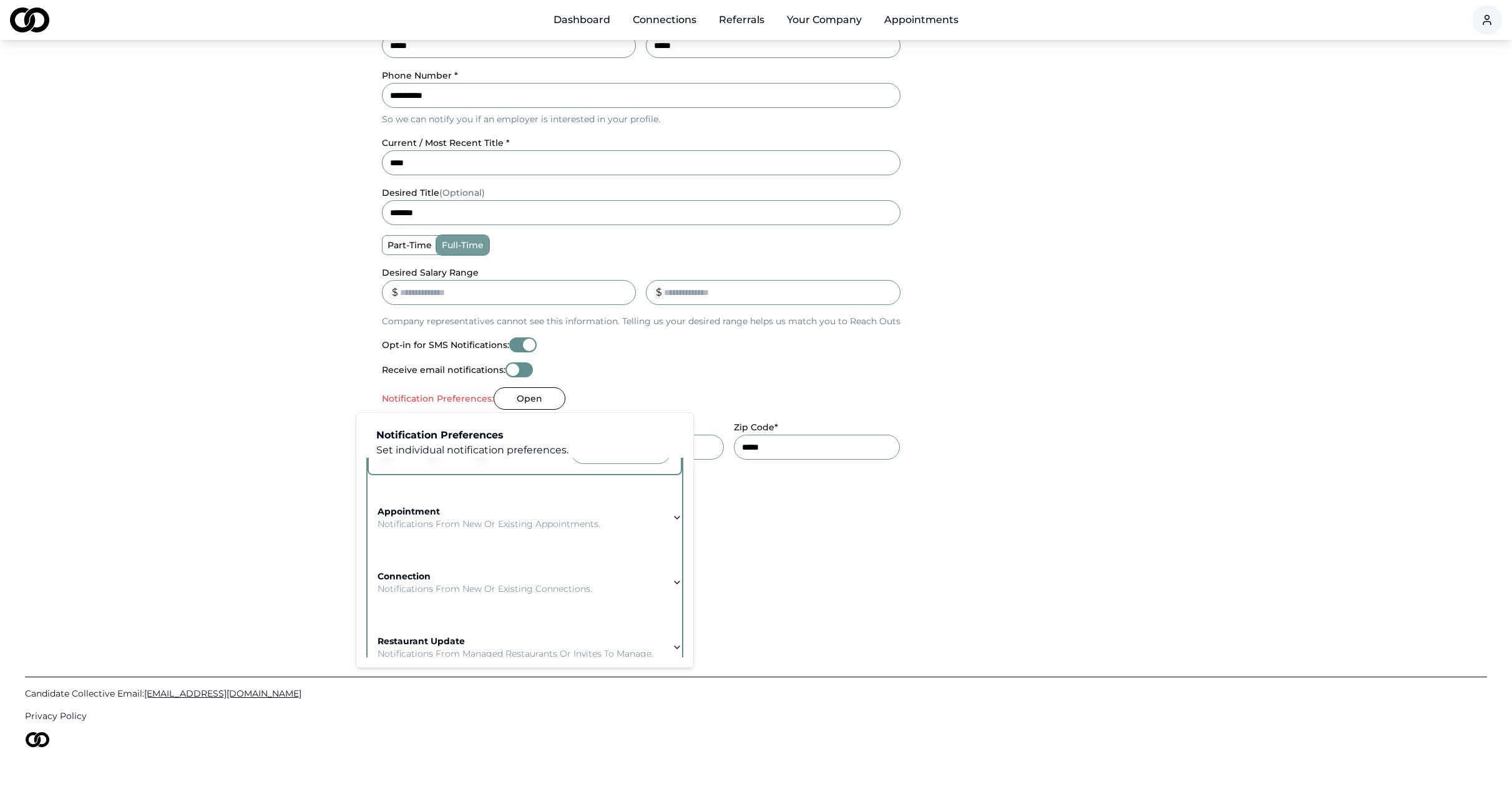
click at [427, 522] on p "Notifications from new or existing appointments." at bounding box center [489, 524] width 223 height 13
click at [381, 513] on button "button" at bounding box center [393, 515] width 27 height 15
click at [435, 517] on button "button" at bounding box center [440, 515] width 27 height 15
click at [482, 514] on button "button" at bounding box center [487, 515] width 27 height 15
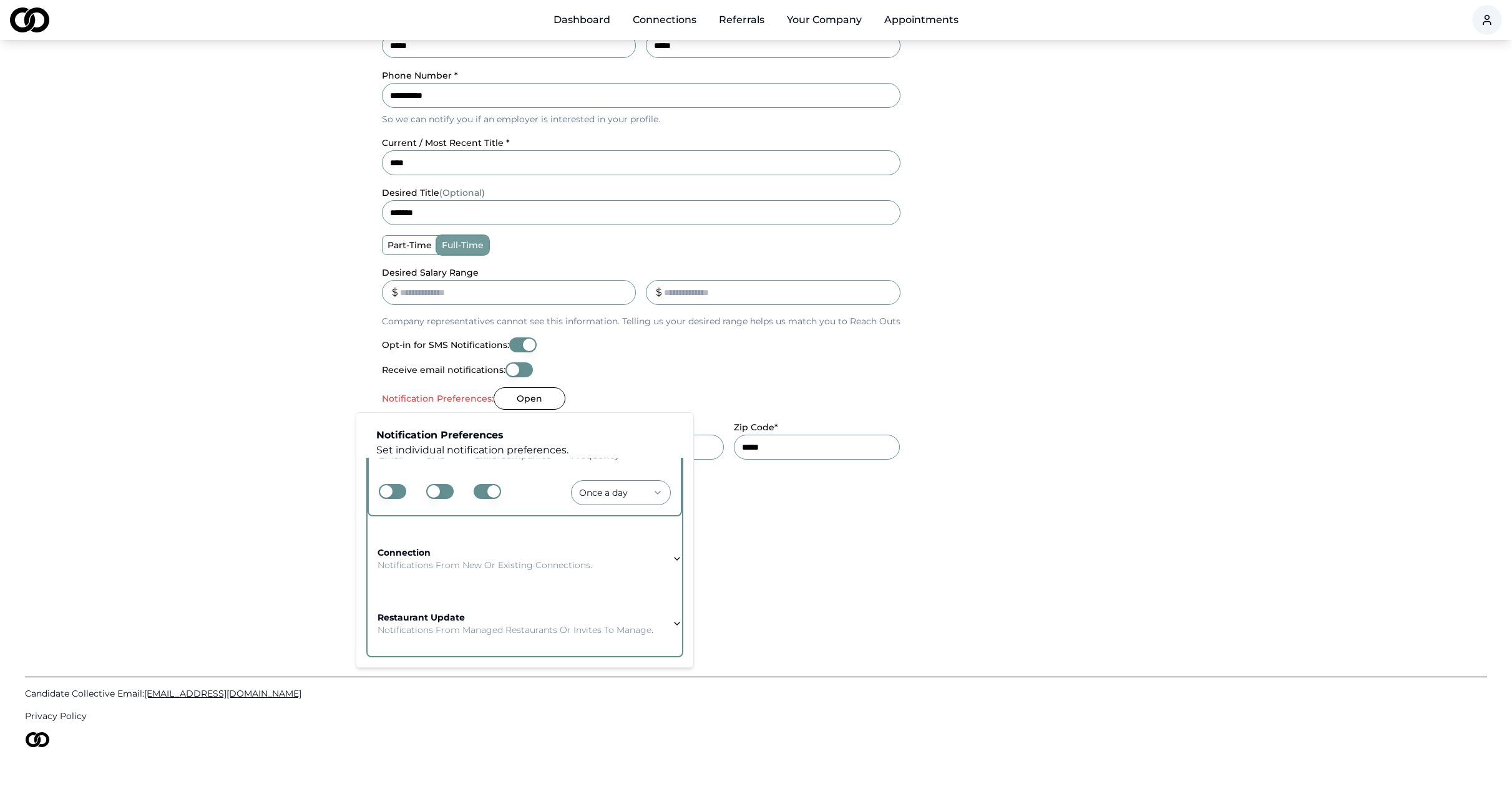
click at [478, 484] on button "button" at bounding box center [487, 491] width 27 height 15
click at [447, 548] on div "connection Notifications from new or existing connections." at bounding box center [485, 559] width 215 height 25
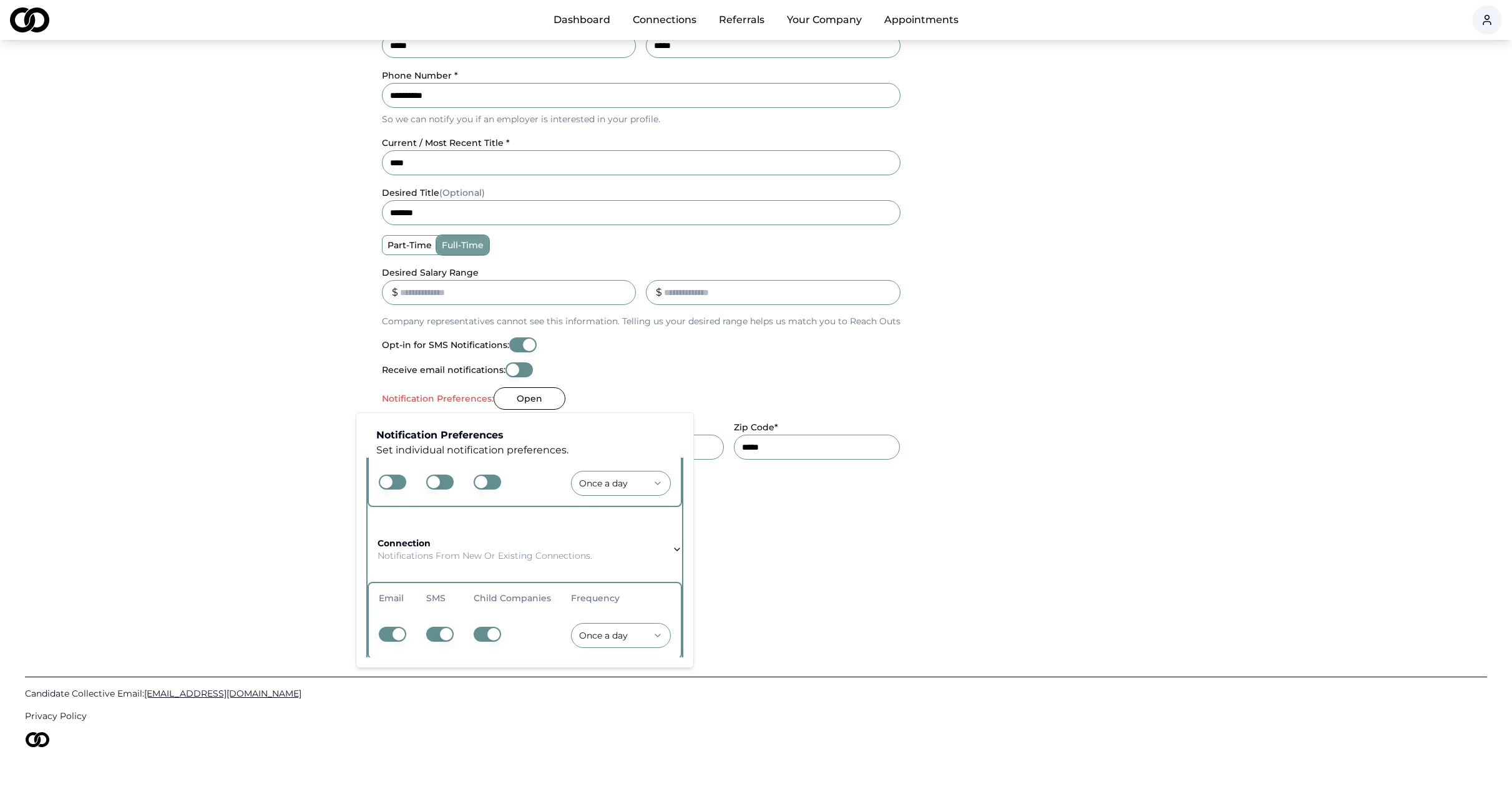
scroll to position [189, 0]
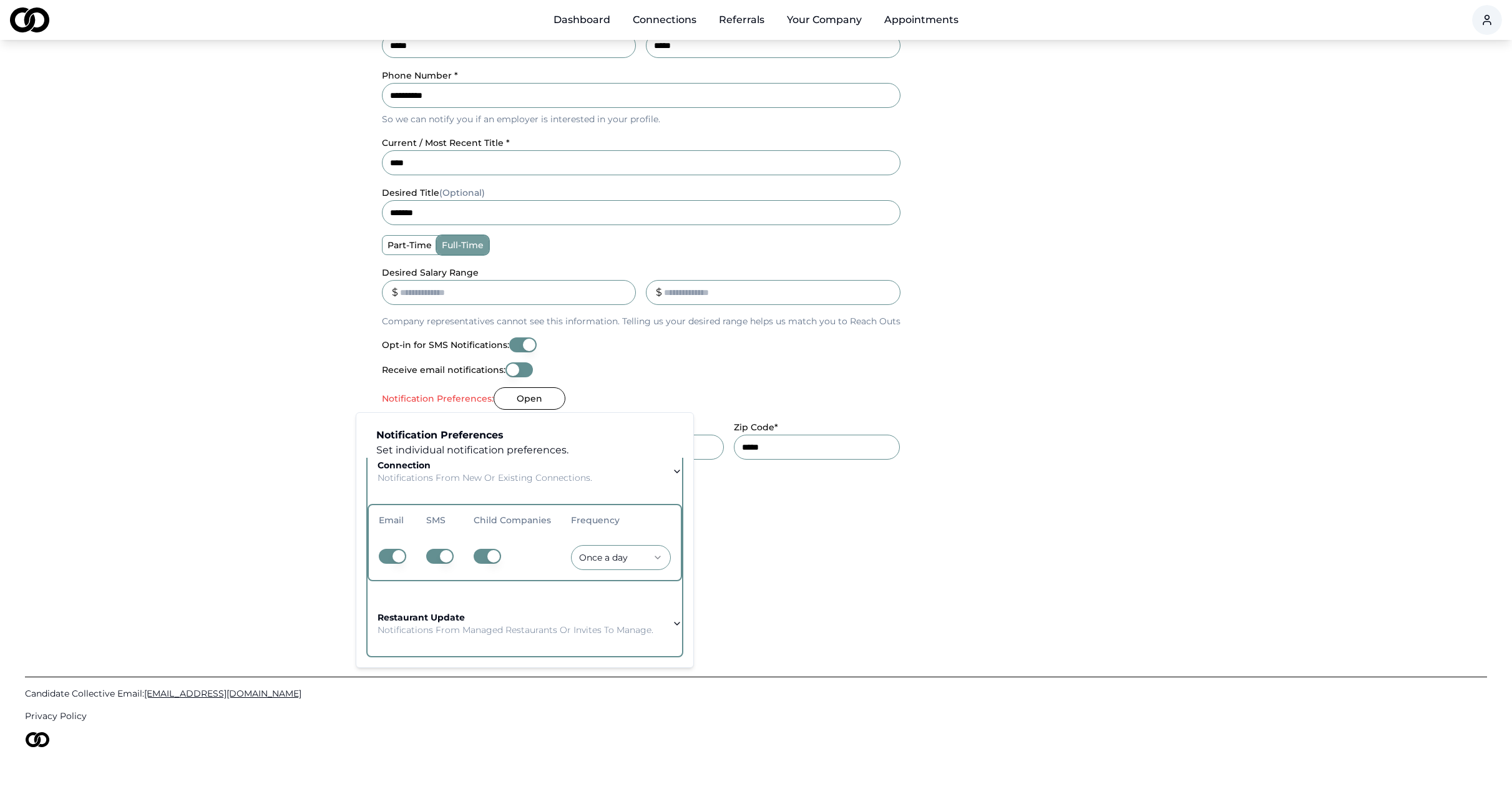
click at [383, 551] on button "button" at bounding box center [393, 556] width 27 height 15
click at [444, 549] on button "button" at bounding box center [440, 556] width 27 height 15
click at [483, 549] on button "button" at bounding box center [487, 556] width 27 height 15
click at [483, 549] on button "button" at bounding box center [487, 556] width 27 height 15
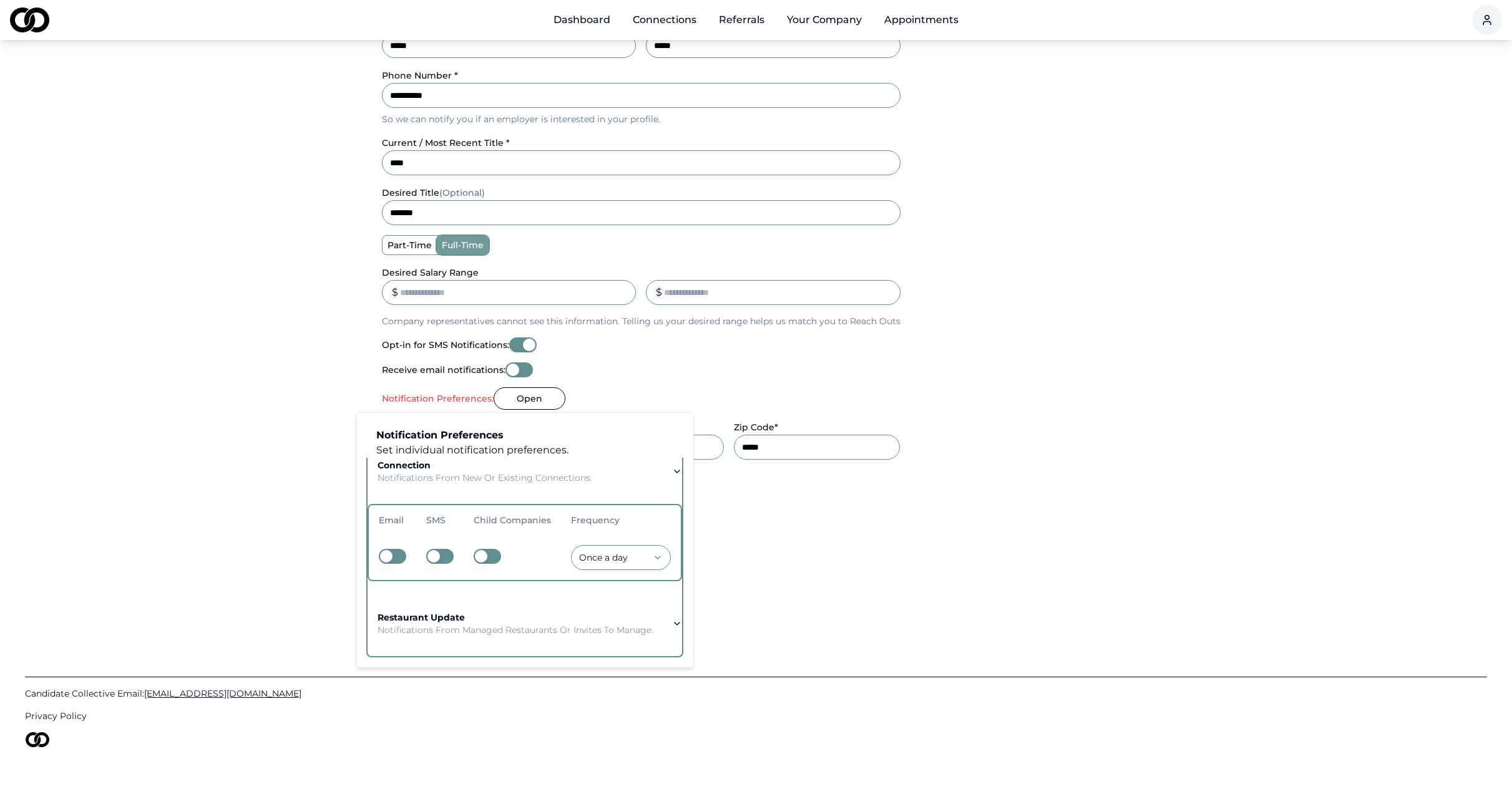
click at [450, 612] on strong "restaurant update" at bounding box center [421, 618] width 87 height 11
click at [372, 617] on td at bounding box center [392, 623] width 47 height 45
click at [384, 615] on button "button" at bounding box center [393, 621] width 27 height 15
click at [434, 614] on button "button" at bounding box center [440, 621] width 27 height 15
click at [483, 614] on button "button" at bounding box center [487, 621] width 27 height 15
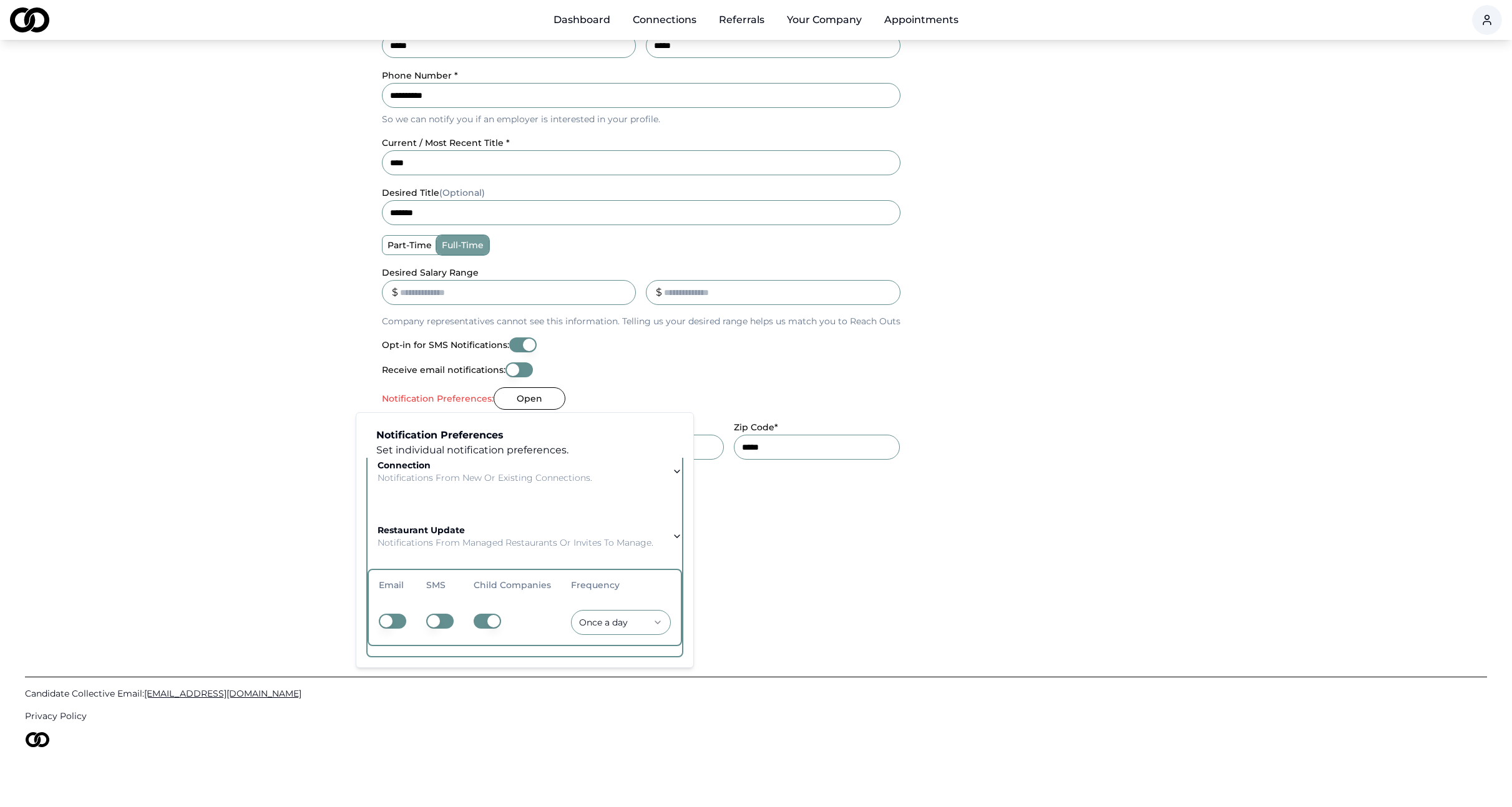
click at [483, 614] on button "button" at bounding box center [487, 621] width 27 height 15
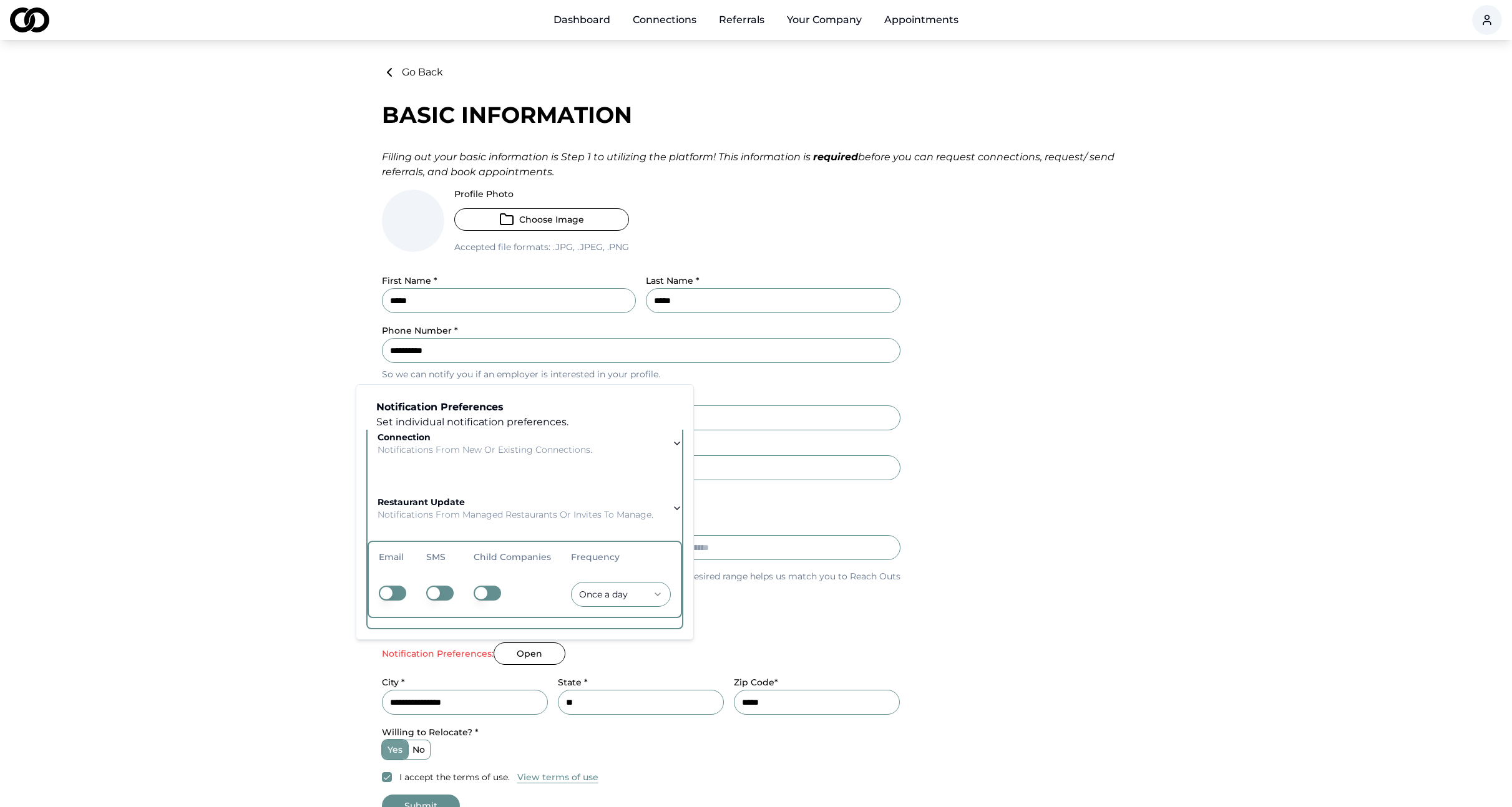
click at [762, 613] on div "**********" at bounding box center [641, 487] width 519 height 595
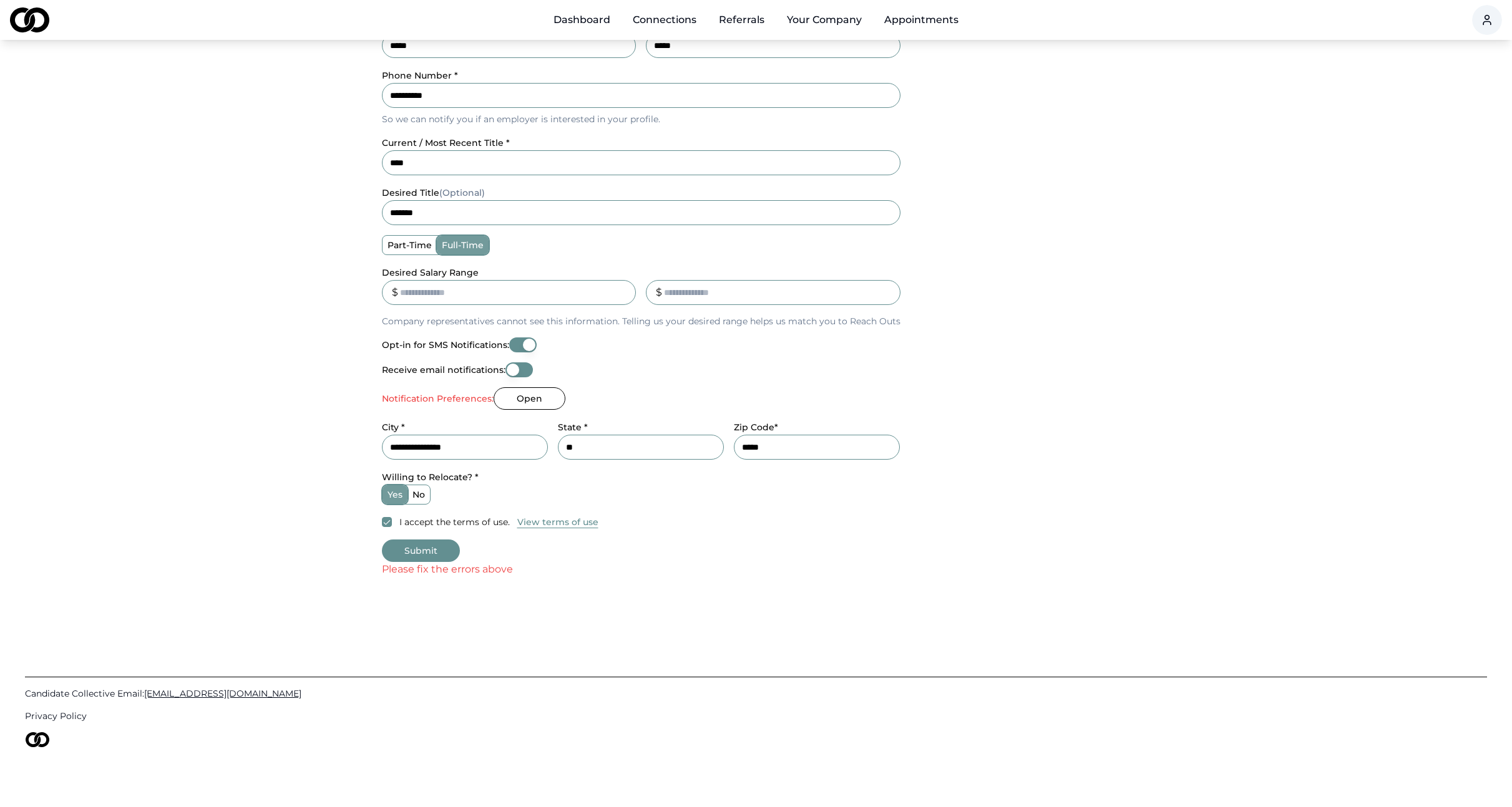
click at [406, 548] on button "Submit" at bounding box center [420, 551] width 78 height 22
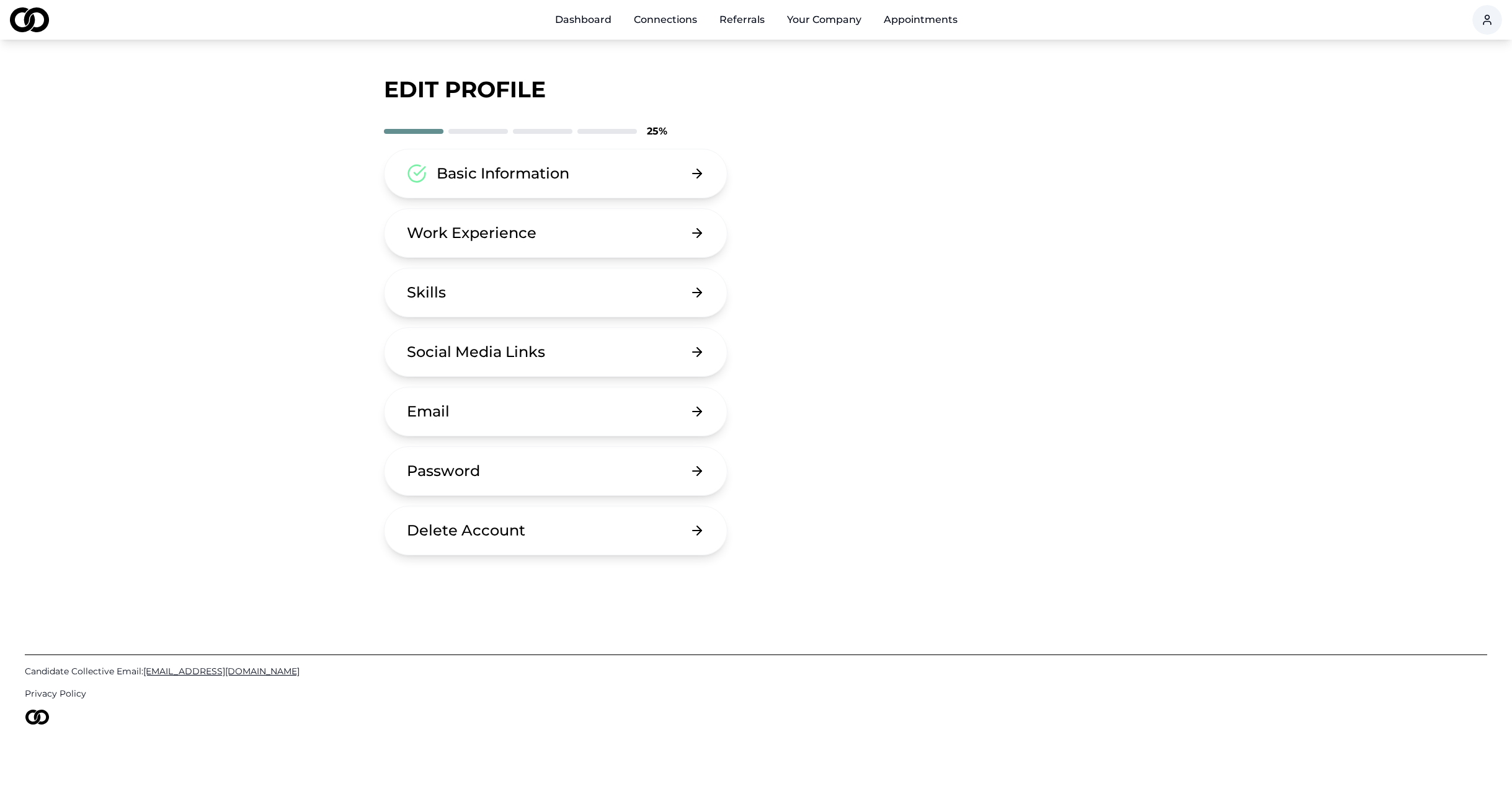
click at [592, 178] on button "Basic Information" at bounding box center [555, 174] width 343 height 49
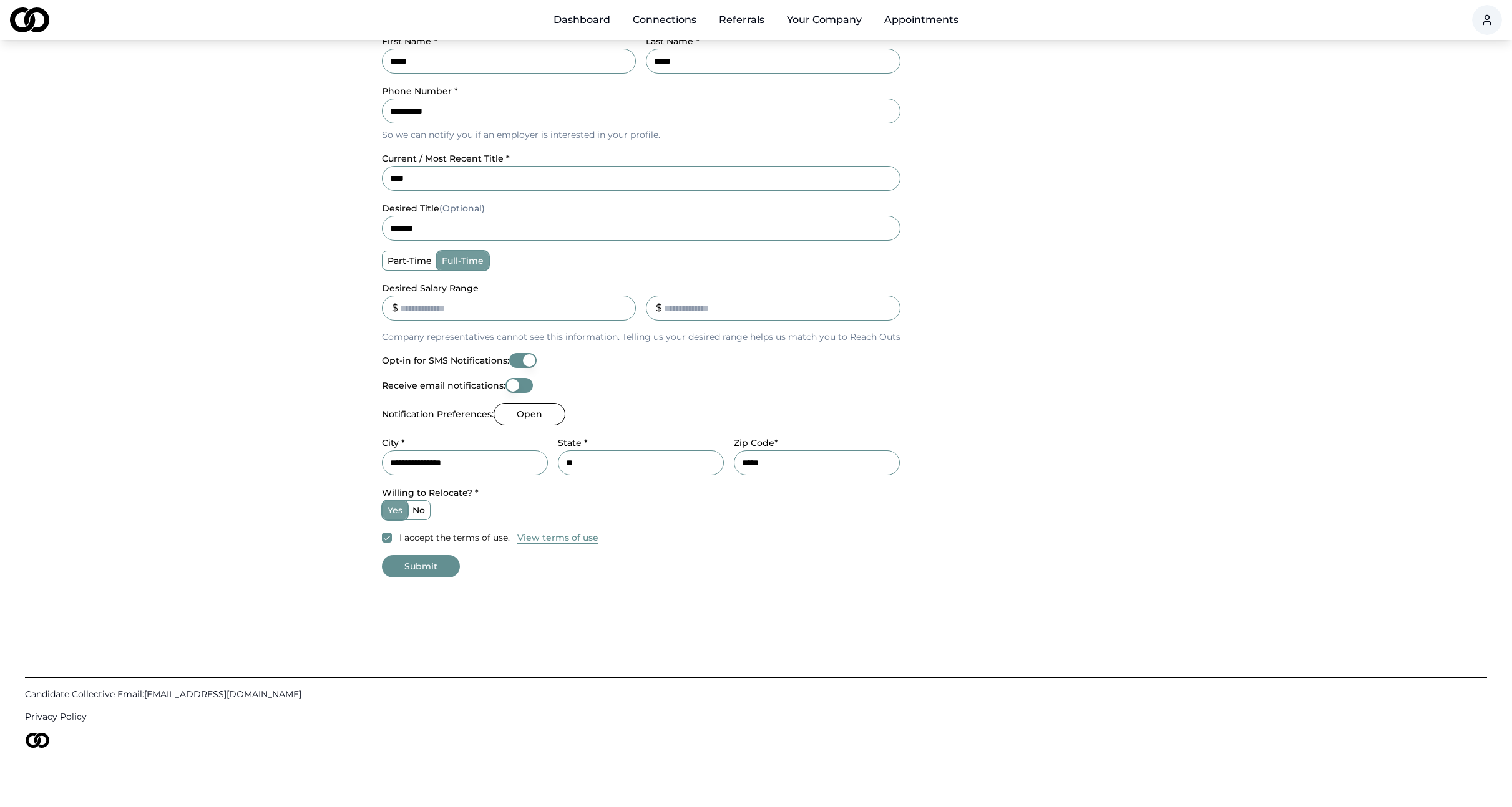
scroll to position [240, 0]
click at [526, 411] on button "Open" at bounding box center [530, 414] width 72 height 22
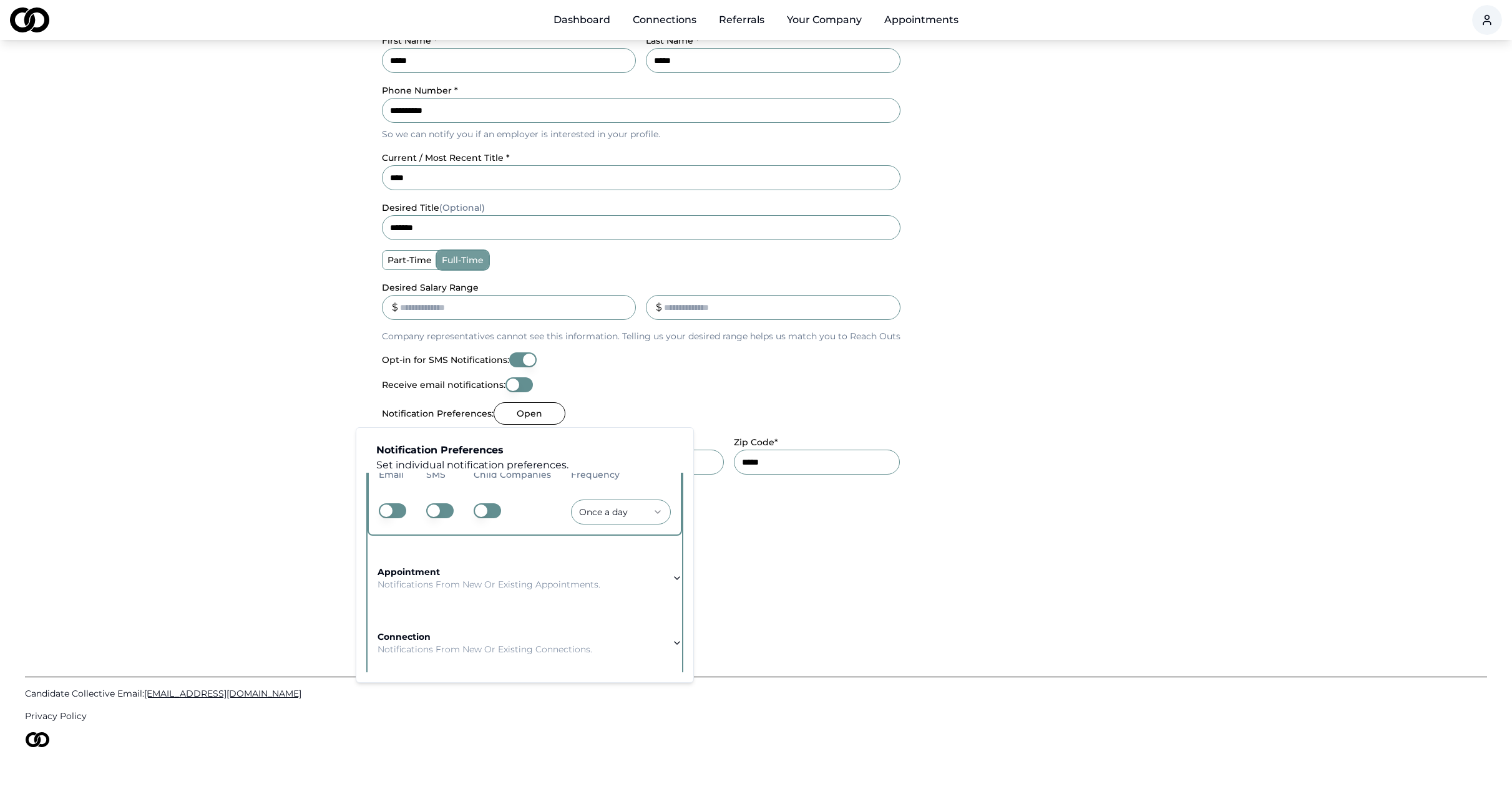
scroll to position [190, 0]
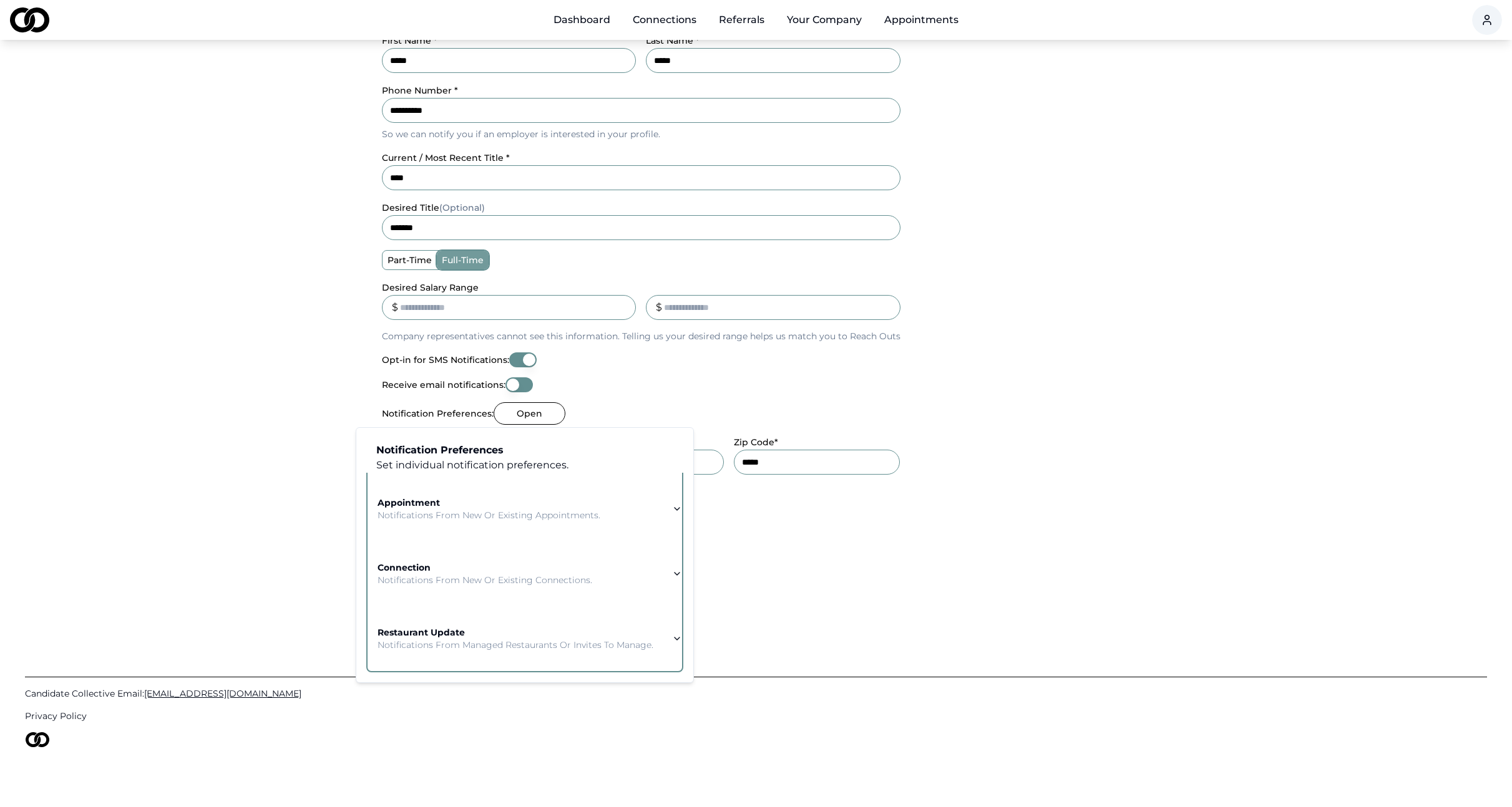
click at [451, 627] on strong "restaurant update" at bounding box center [421, 632] width 87 height 11
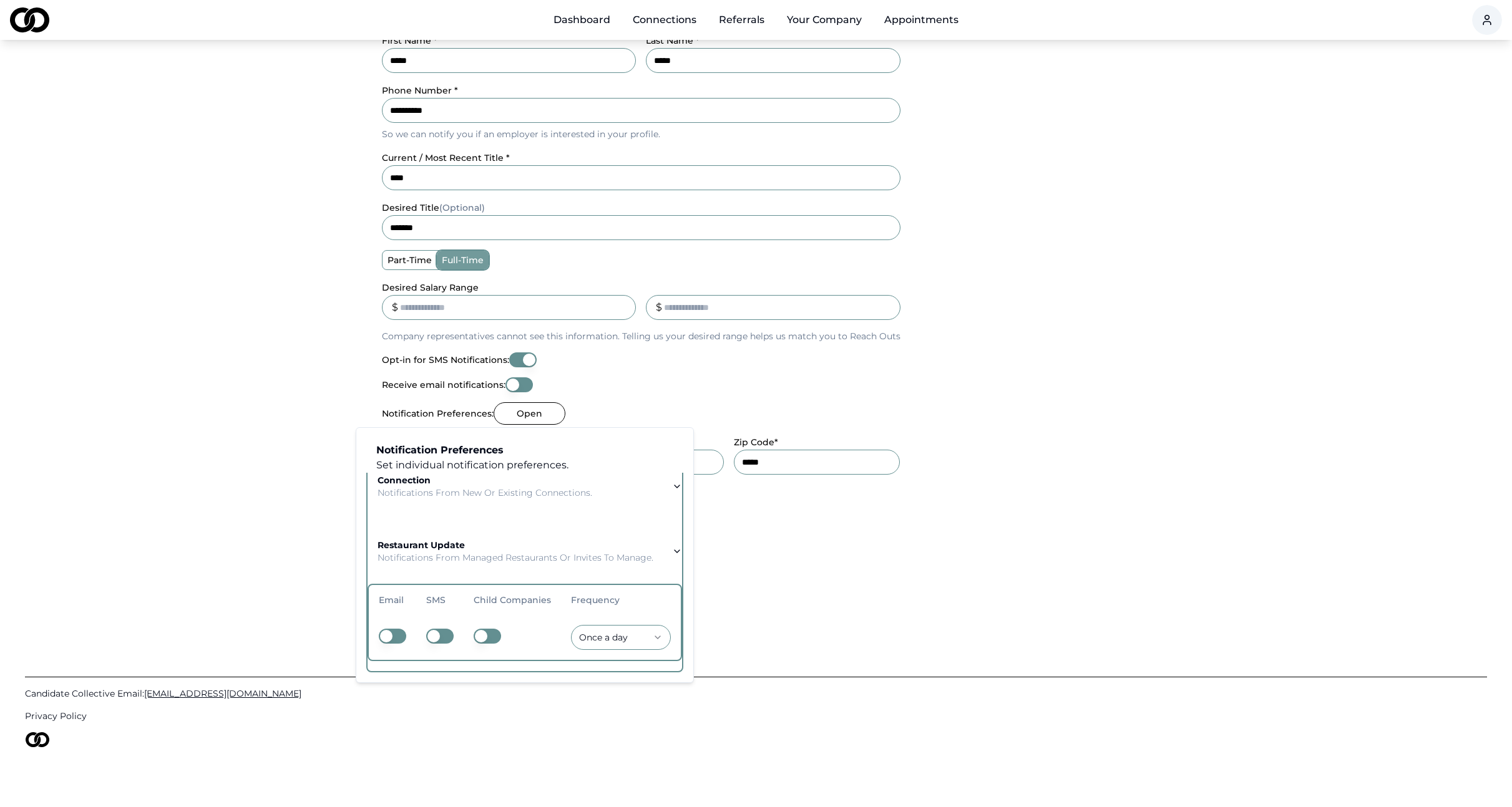
click at [398, 629] on button "button" at bounding box center [393, 636] width 27 height 15
click at [444, 629] on button "button" at bounding box center [440, 636] width 27 height 15
click at [479, 629] on button "button" at bounding box center [487, 636] width 27 height 15
click at [725, 567] on html "**********" at bounding box center [756, 163] width 1512 height 807
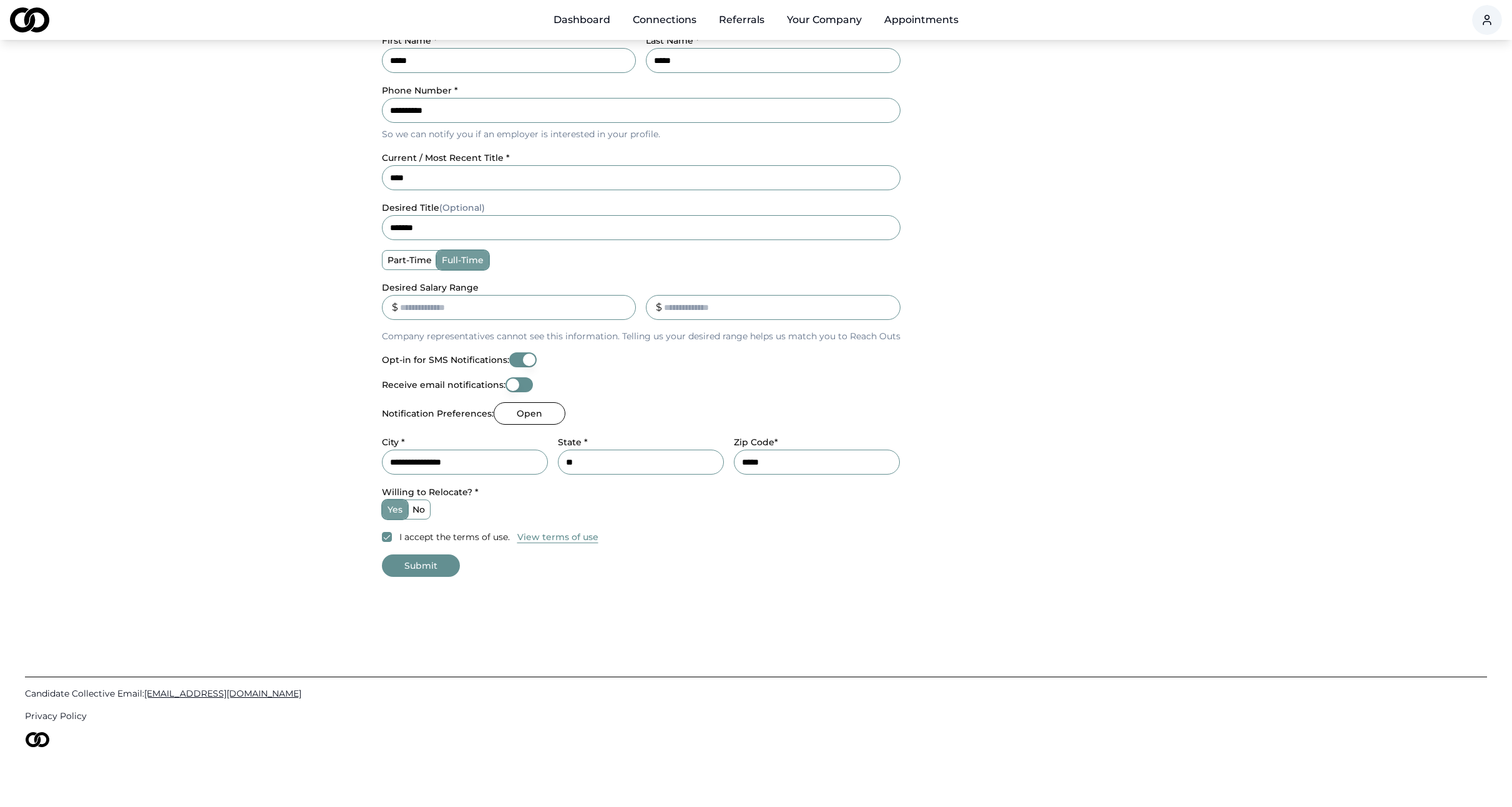
click at [431, 562] on button "Submit" at bounding box center [420, 566] width 78 height 22
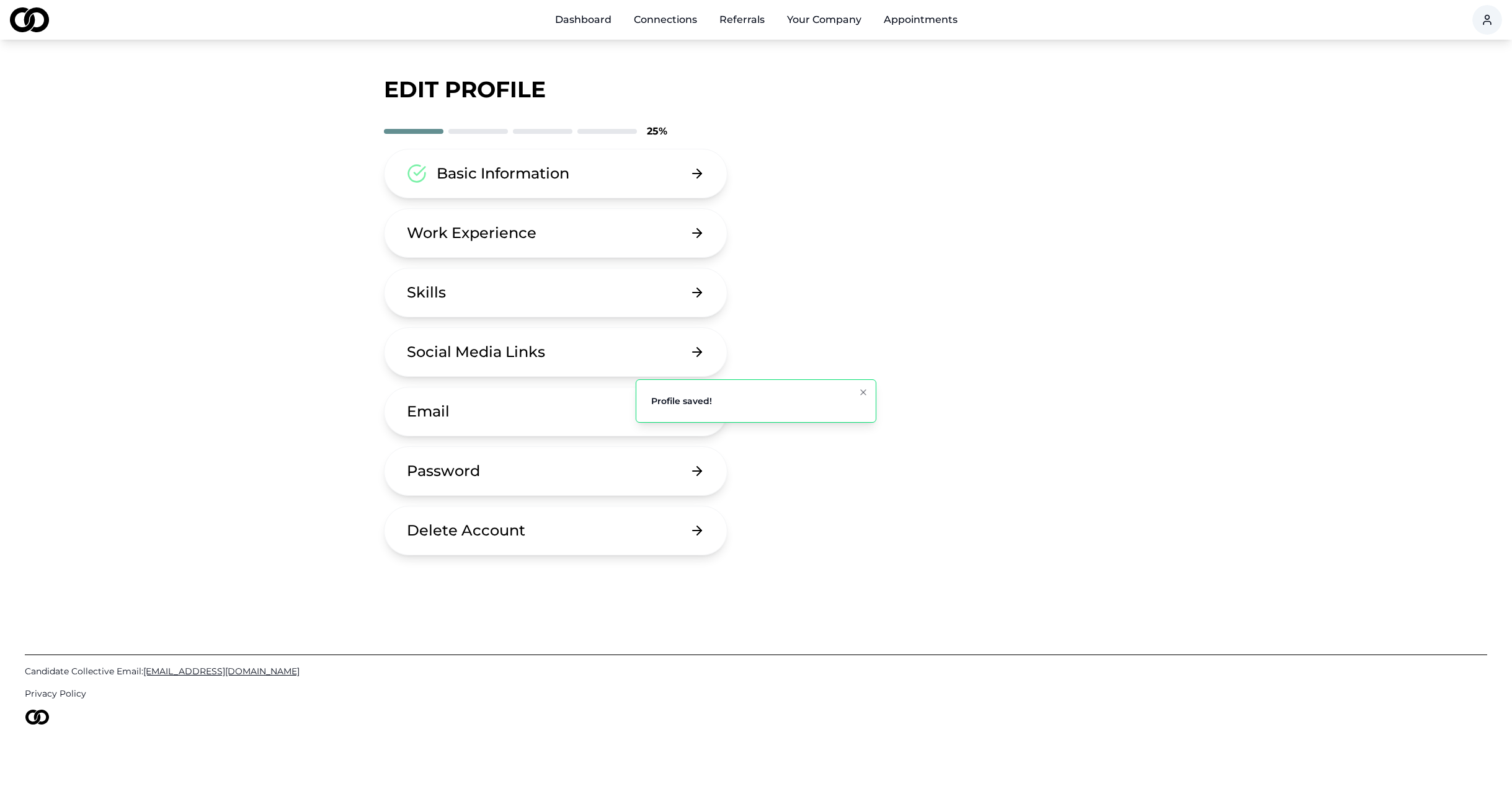
click at [538, 183] on button "Basic Information" at bounding box center [555, 174] width 343 height 49
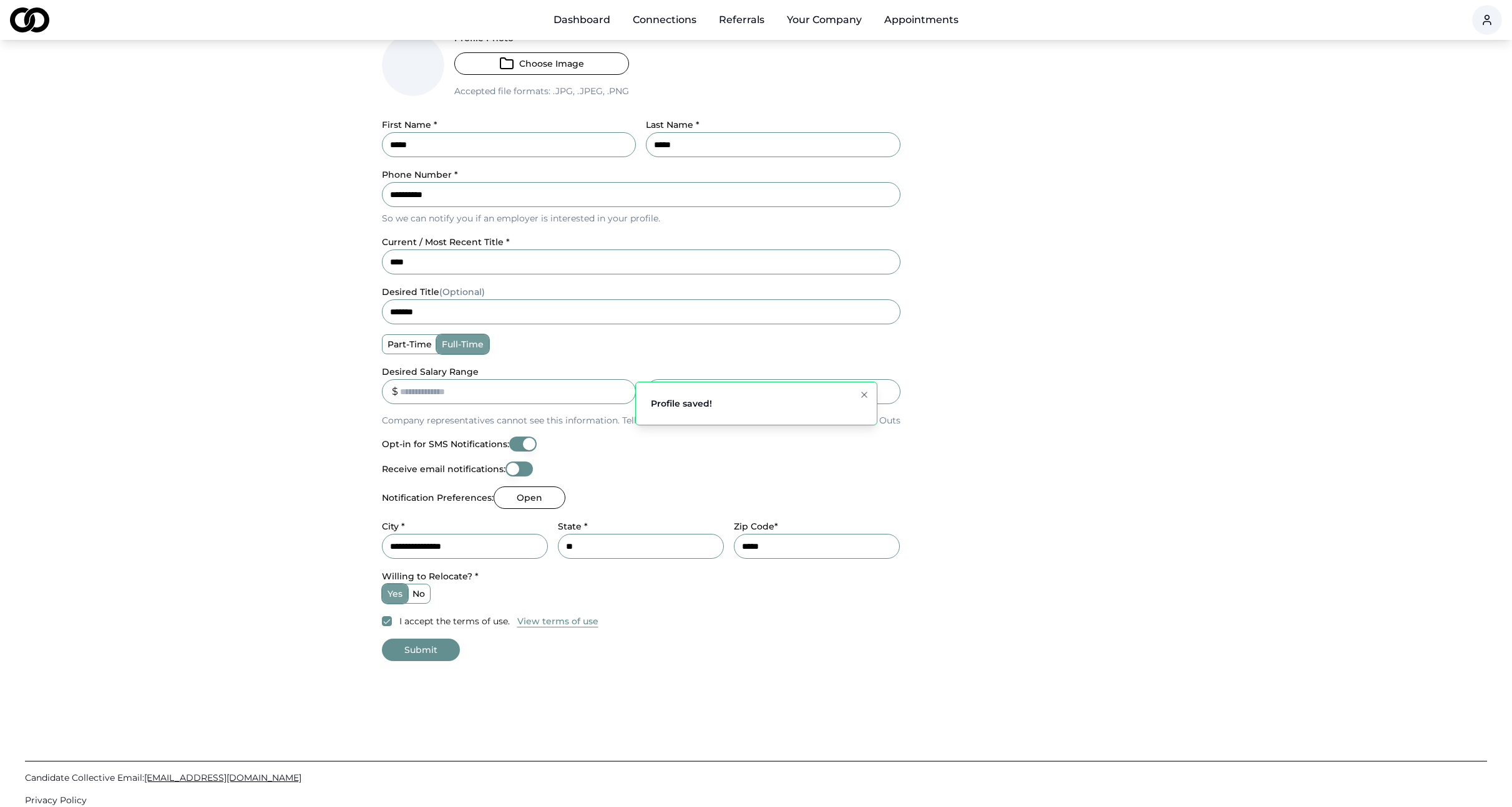
scroll to position [240, 0]
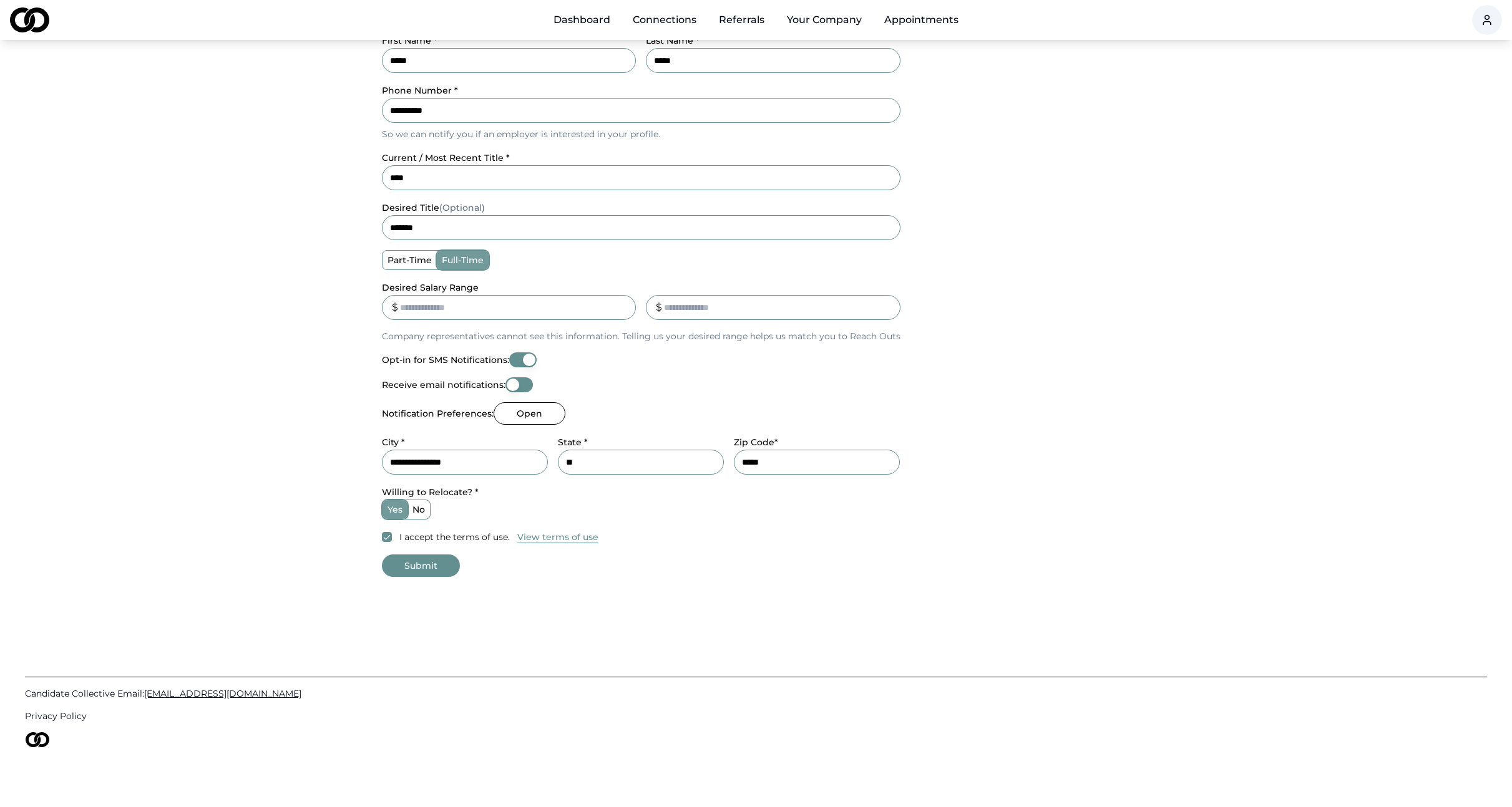
click at [520, 411] on button "Open" at bounding box center [530, 414] width 72 height 22
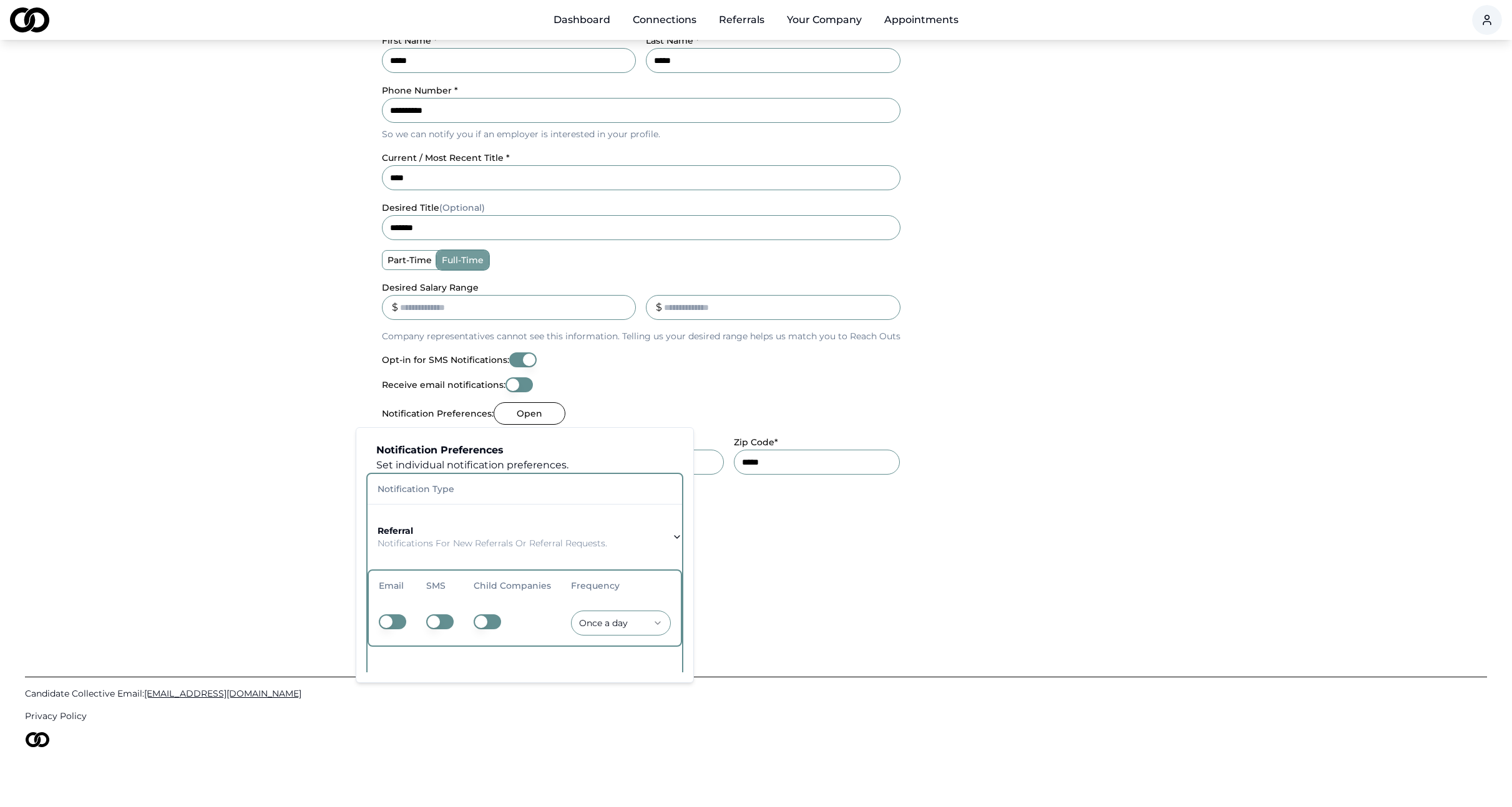
click at [399, 617] on button "button" at bounding box center [393, 622] width 27 height 15
click at [448, 618] on button "button" at bounding box center [440, 622] width 27 height 15
click at [508, 623] on td at bounding box center [511, 623] width 97 height 45
click at [495, 622] on button "button" at bounding box center [487, 622] width 27 height 15
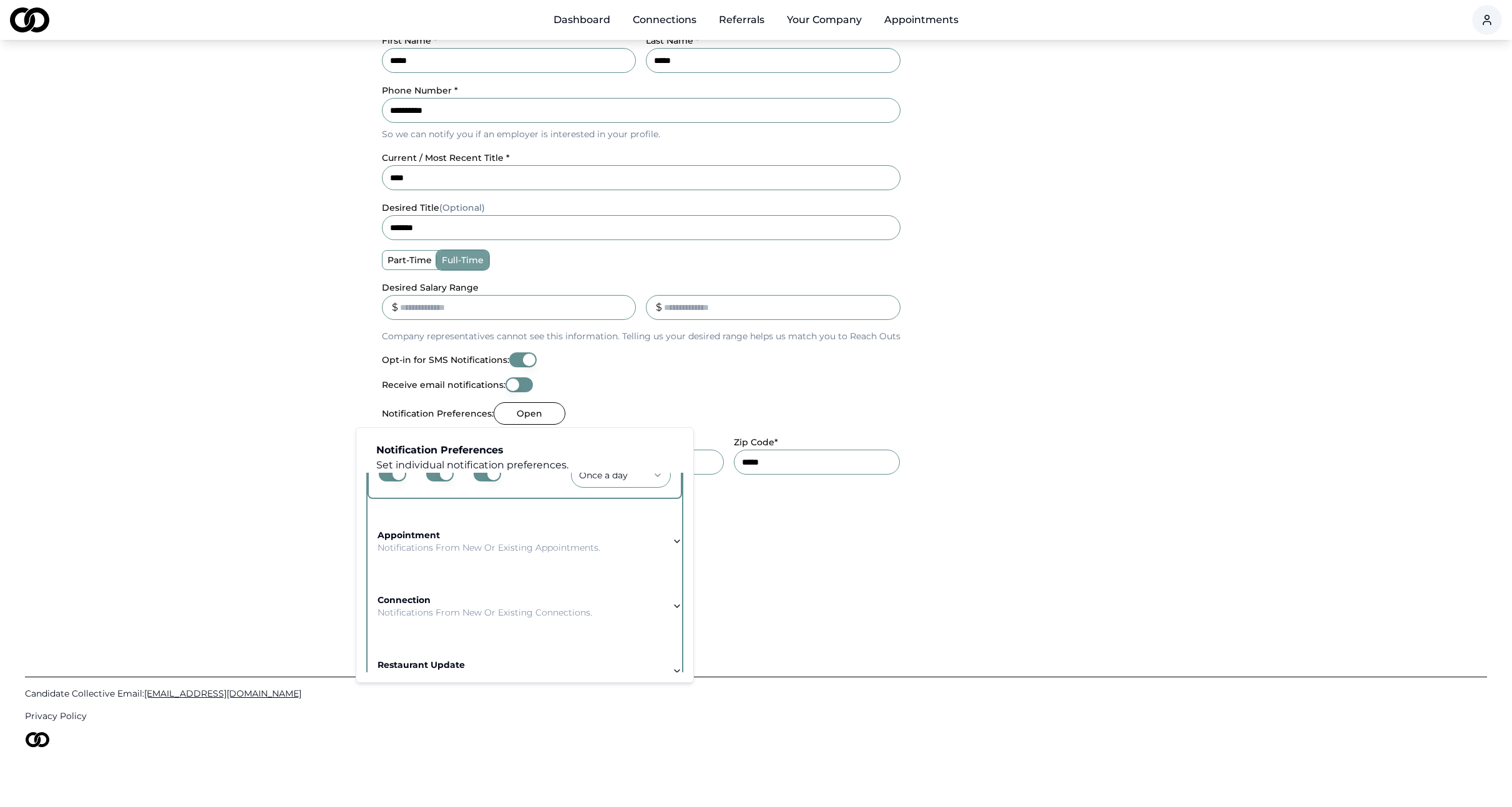
scroll to position [158, 0]
click at [474, 539] on p "Notifications from new or existing appointments." at bounding box center [489, 538] width 223 height 13
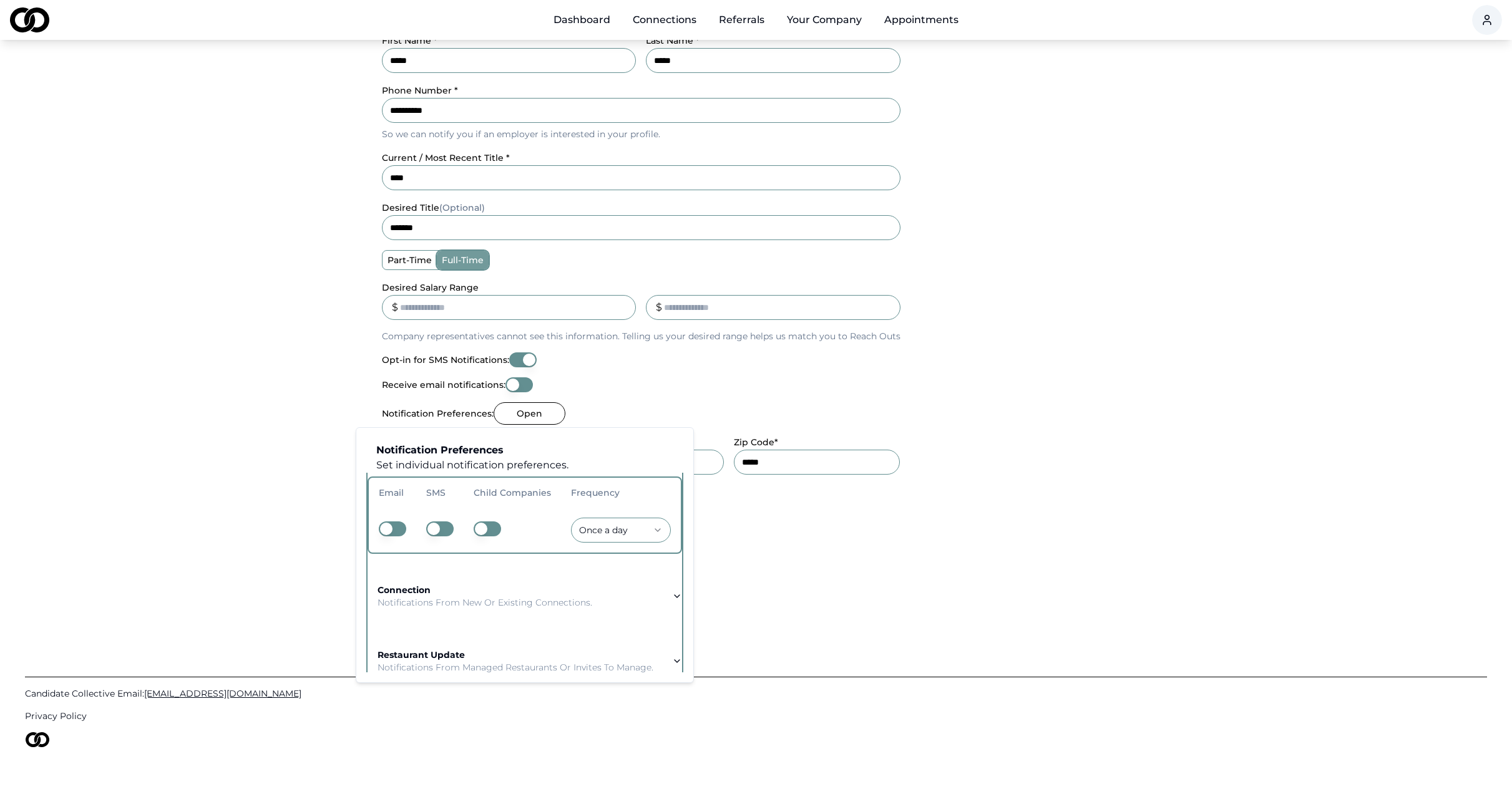
click at [407, 531] on td at bounding box center [392, 531] width 47 height 45
click at [449, 532] on button "button" at bounding box center [440, 529] width 27 height 15
click at [492, 531] on button "button" at bounding box center [487, 529] width 27 height 15
drag, startPoint x: 407, startPoint y: 528, endPoint x: 401, endPoint y: 528, distance: 6.0
click at [407, 528] on td at bounding box center [392, 531] width 47 height 45
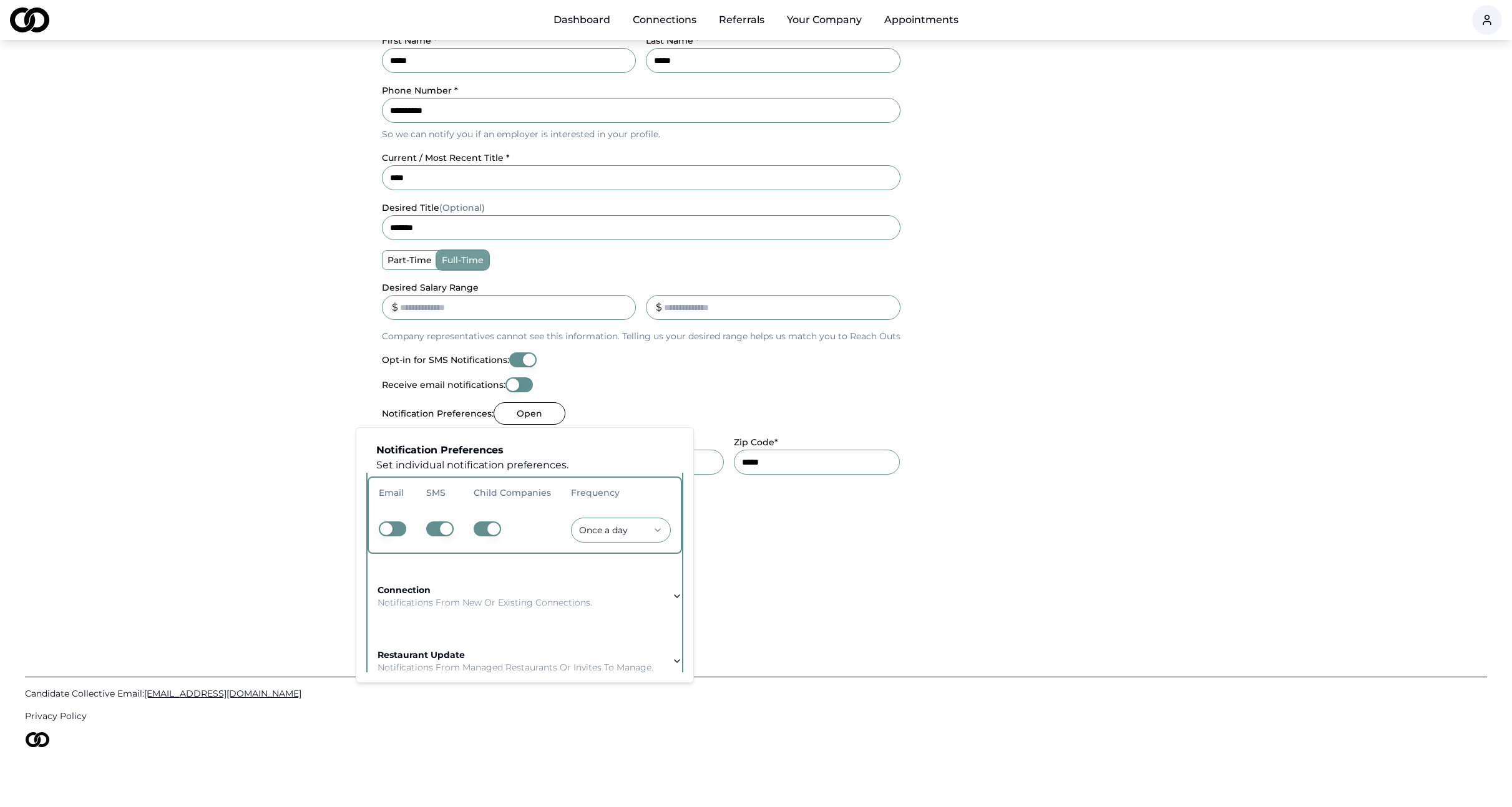
click at [401, 528] on button "button" at bounding box center [393, 529] width 27 height 15
click at [441, 595] on div "connection Notifications from new or existing connections." at bounding box center [485, 596] width 215 height 25
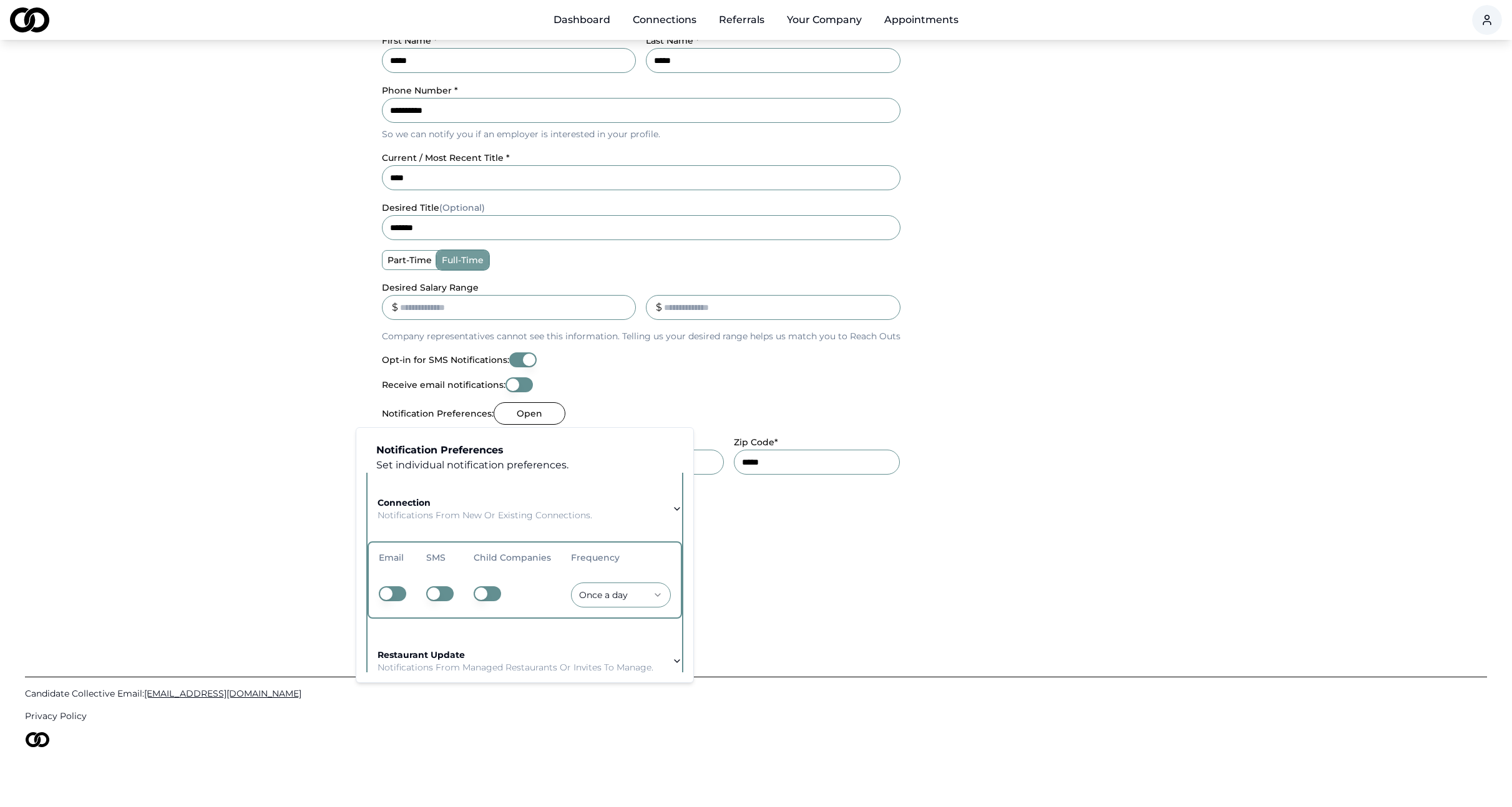
click at [411, 590] on td at bounding box center [392, 595] width 47 height 45
click at [400, 595] on button "button" at bounding box center [393, 594] width 27 height 15
click at [439, 599] on button "button" at bounding box center [440, 594] width 27 height 15
click at [495, 595] on button "button" at bounding box center [487, 594] width 27 height 15
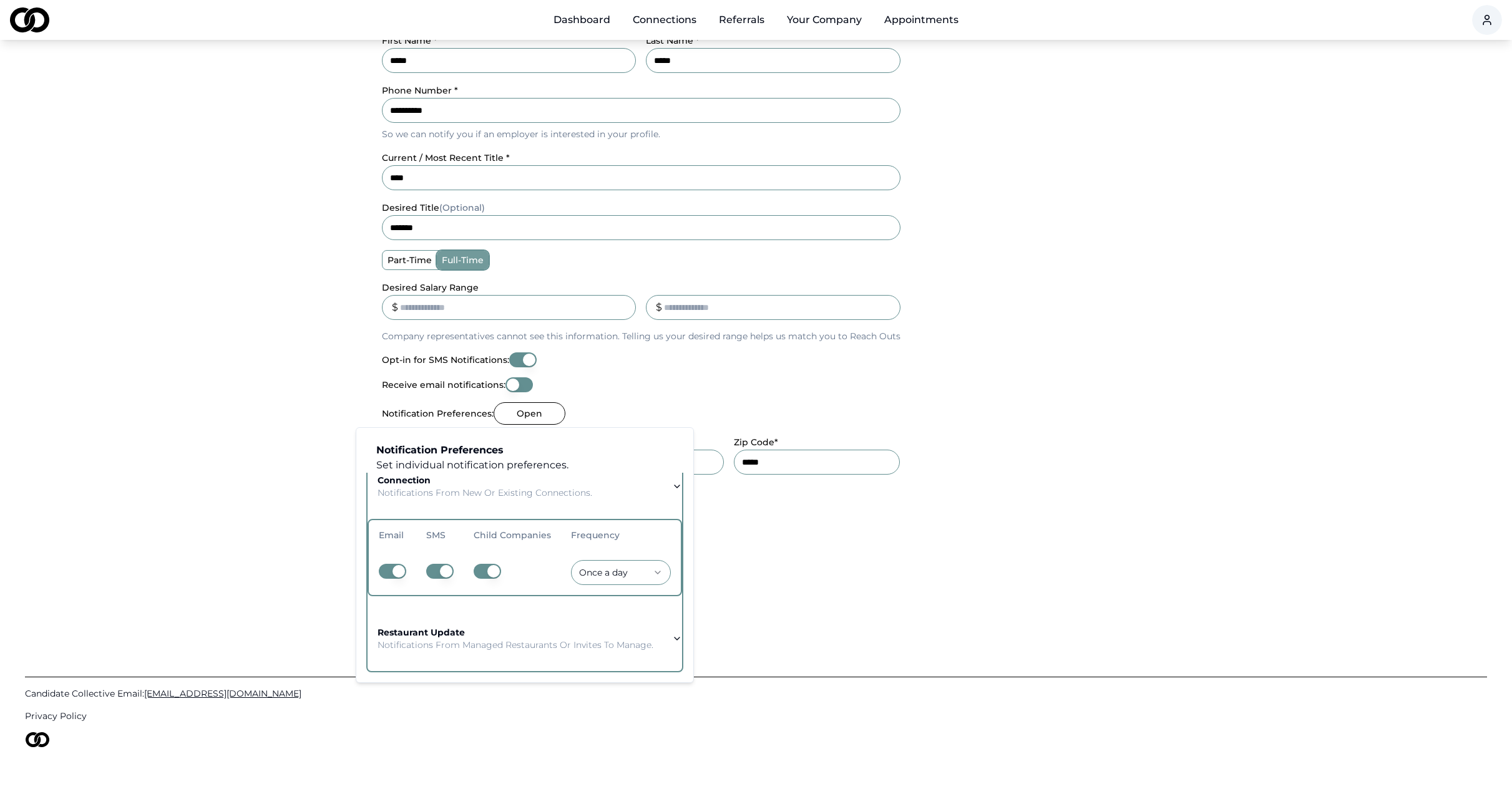
click at [455, 639] on p "Notifications from managed restaurants or invites to manage." at bounding box center [515, 645] width 276 height 13
click at [767, 567] on html "**********" at bounding box center [756, 163] width 1512 height 807
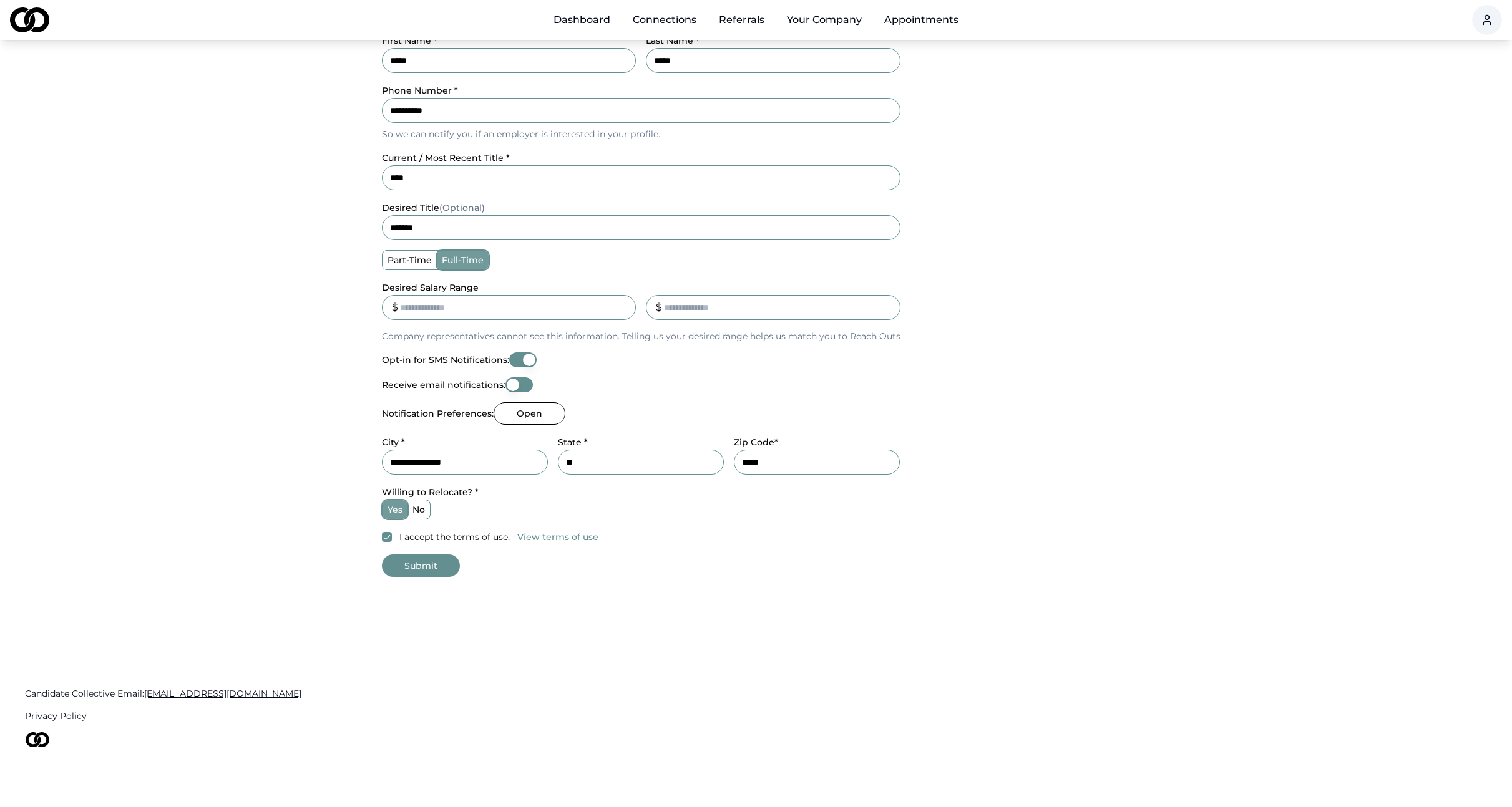
click at [426, 567] on button "Submit" at bounding box center [420, 566] width 78 height 22
